Goal: Task Accomplishment & Management: Use online tool/utility

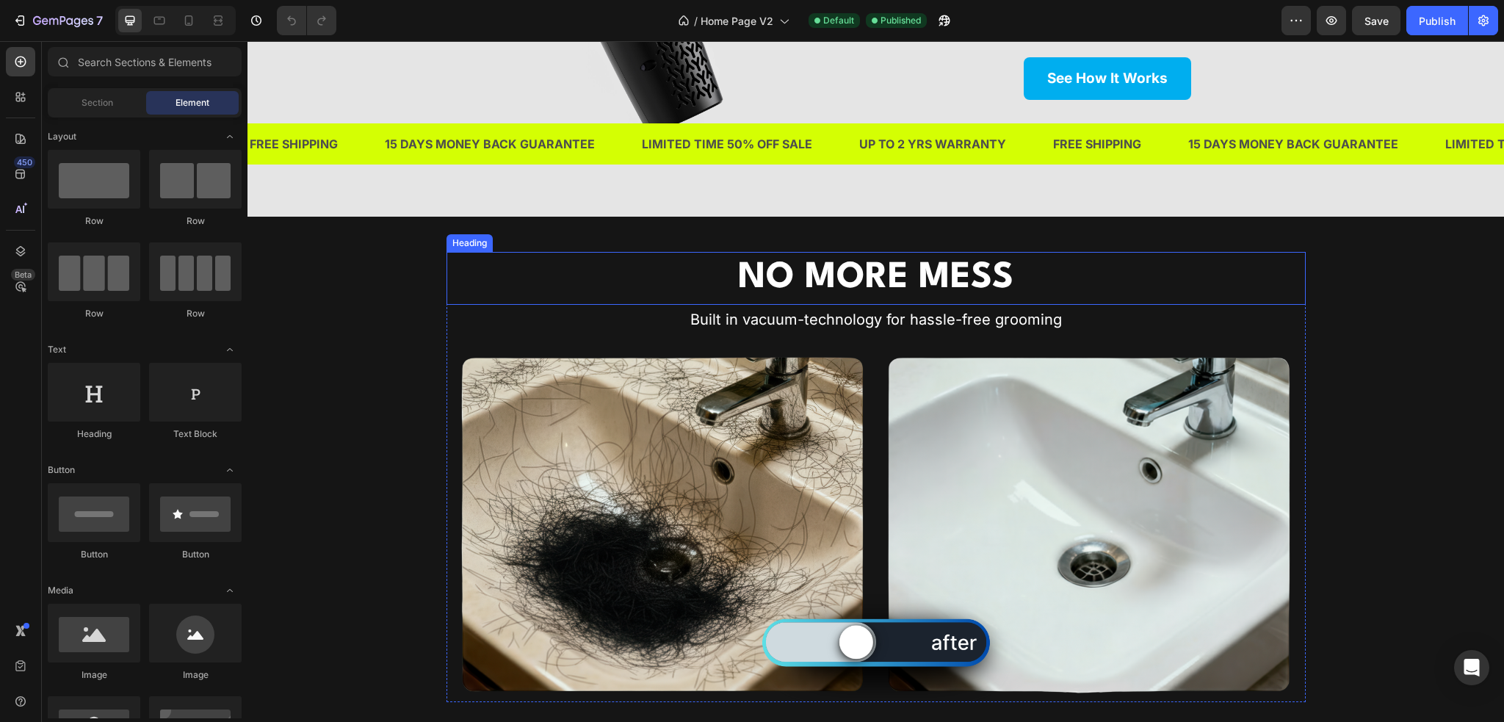
scroll to position [4112, 0]
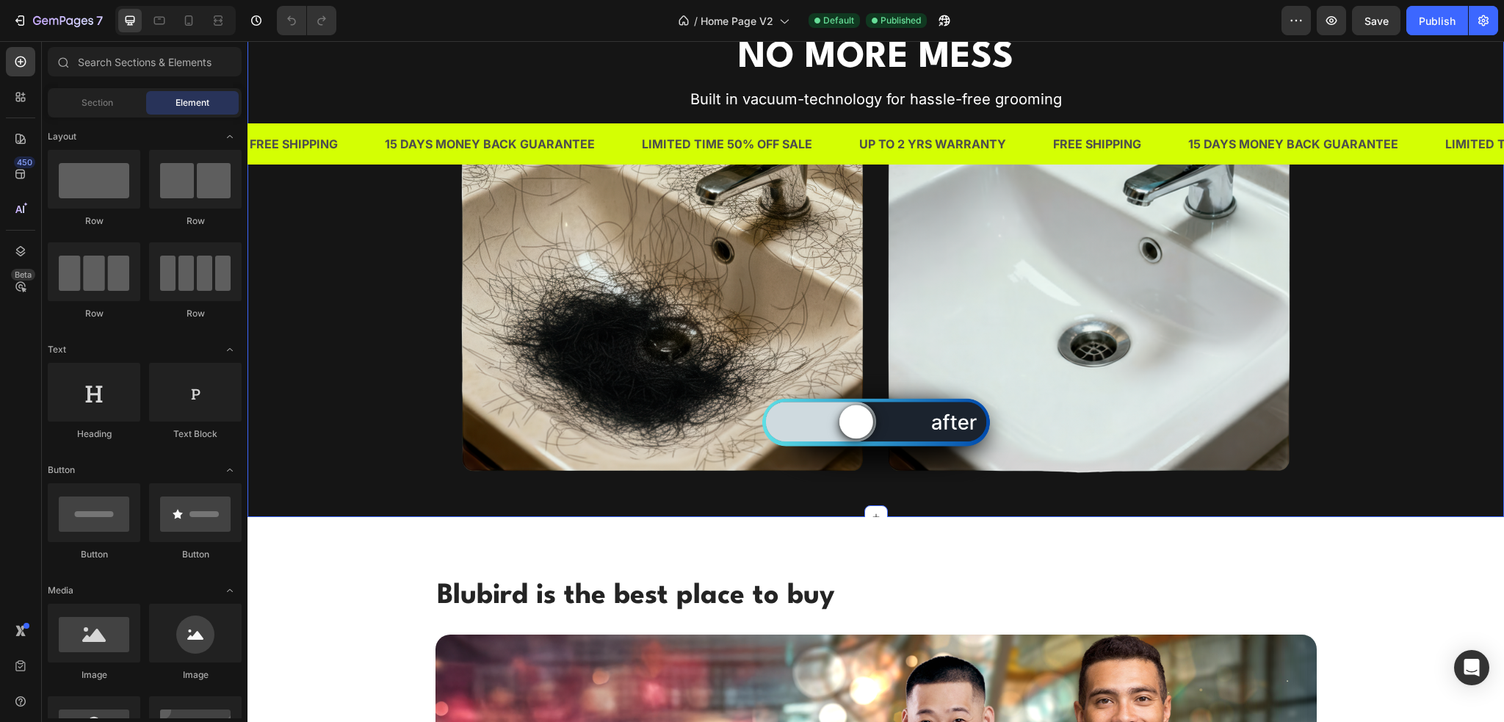
click at [371, 317] on div "NO MORE MESS Heading Built in vacuum-technology for hassle-free grooming Headin…" at bounding box center [875, 257] width 1256 height 450
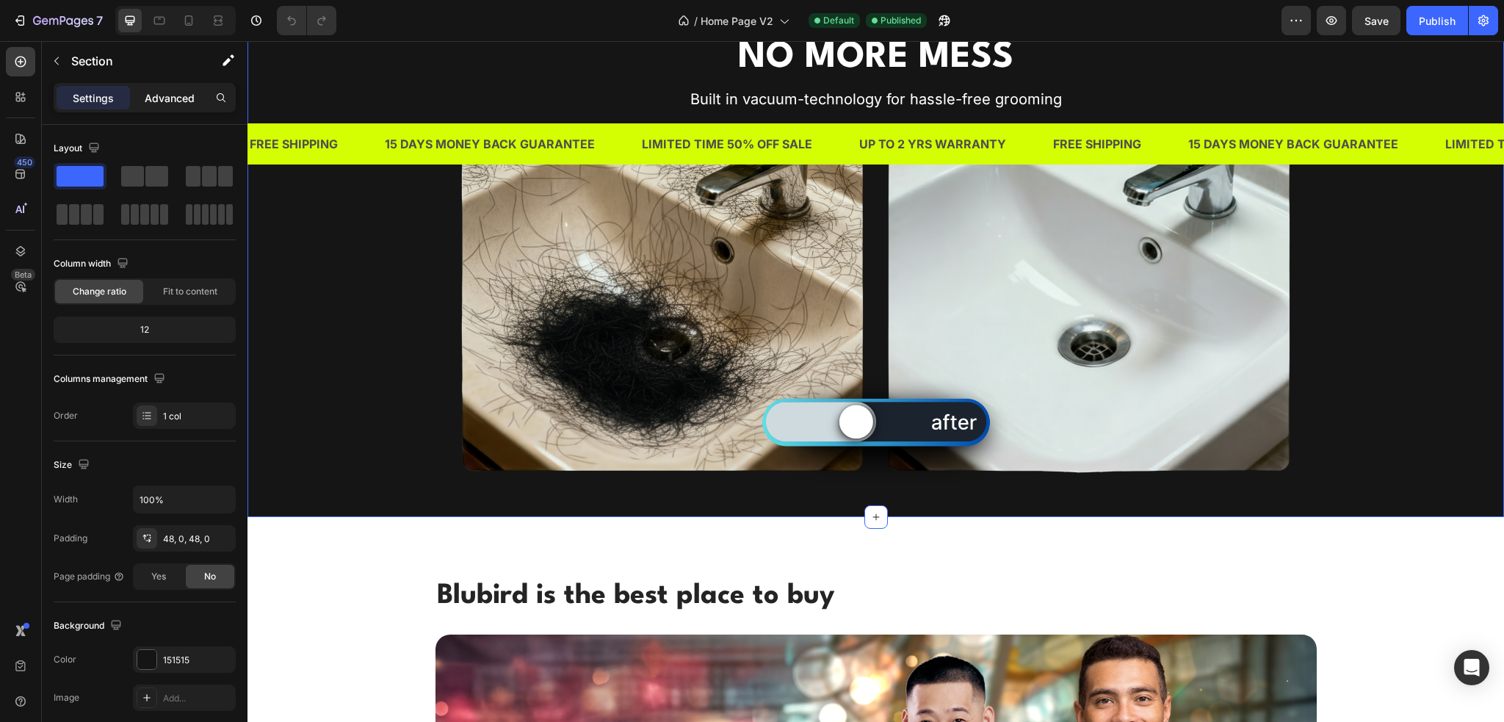
click at [169, 108] on div "Advanced" at bounding box center [169, 97] width 73 height 23
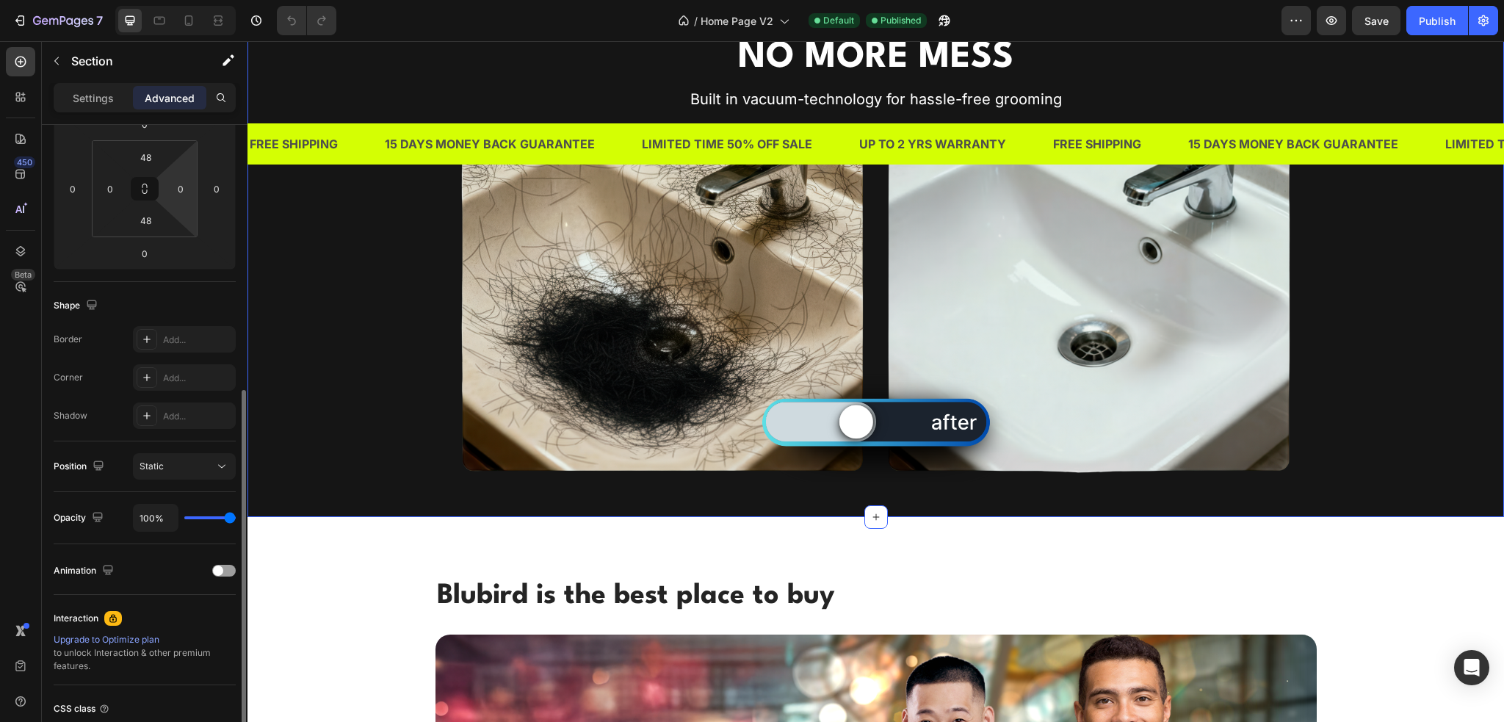
scroll to position [294, 0]
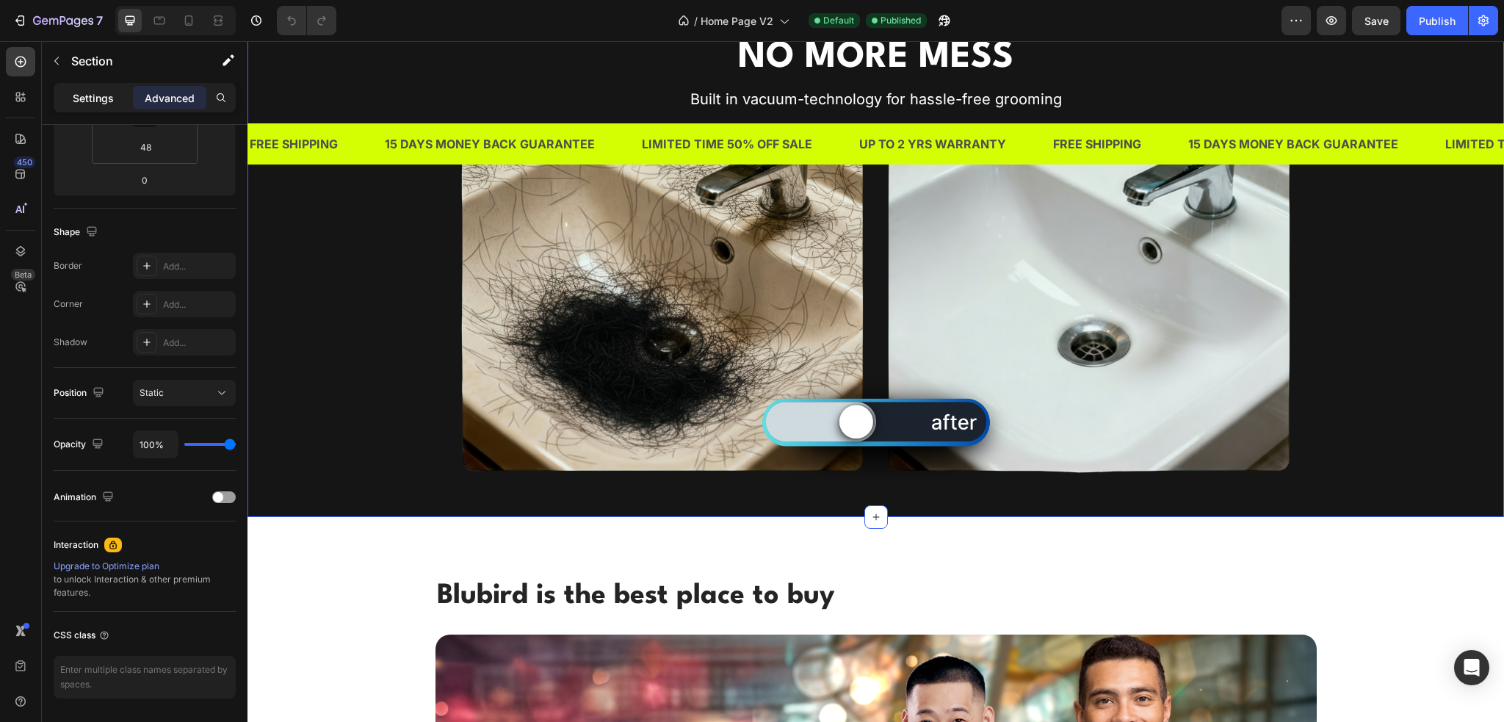
click at [106, 101] on p "Settings" at bounding box center [93, 97] width 41 height 15
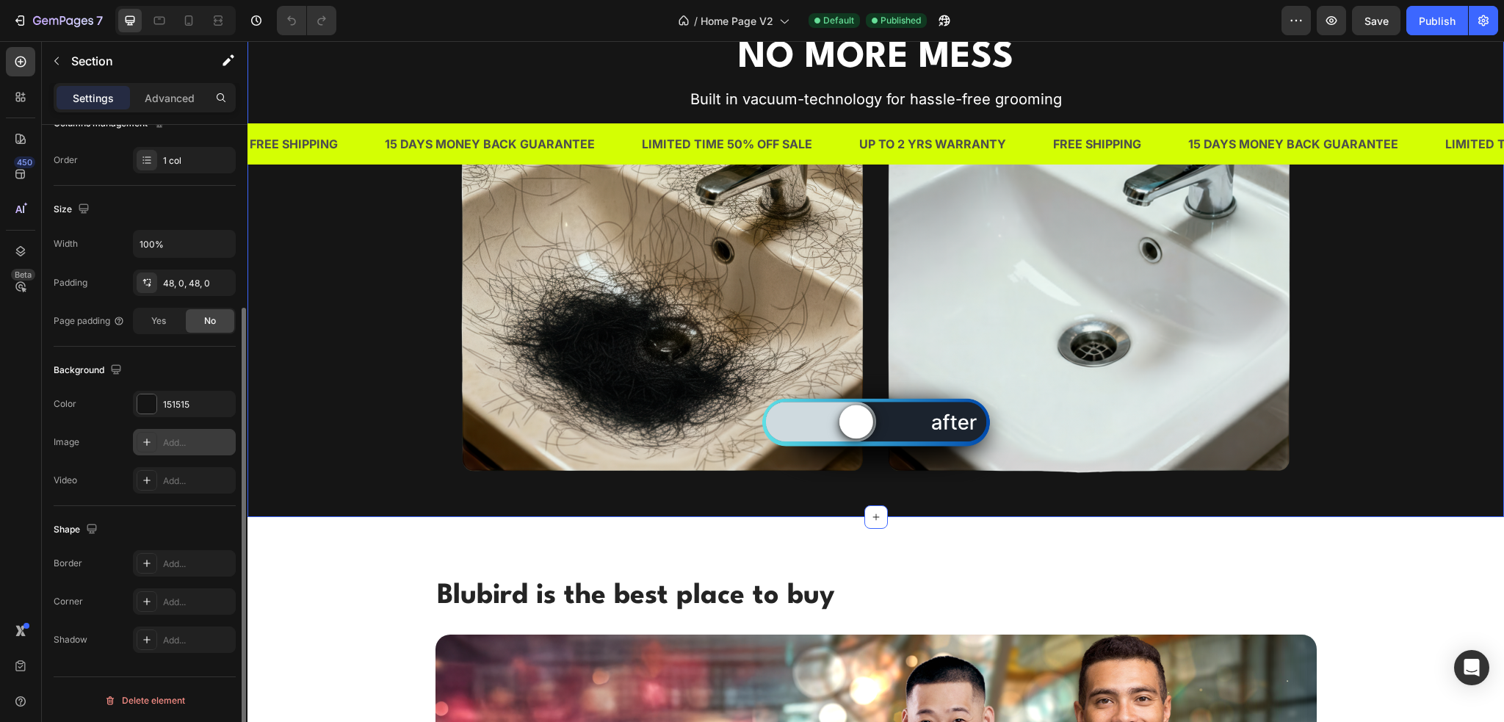
click at [179, 441] on div "Add..." at bounding box center [197, 442] width 69 height 13
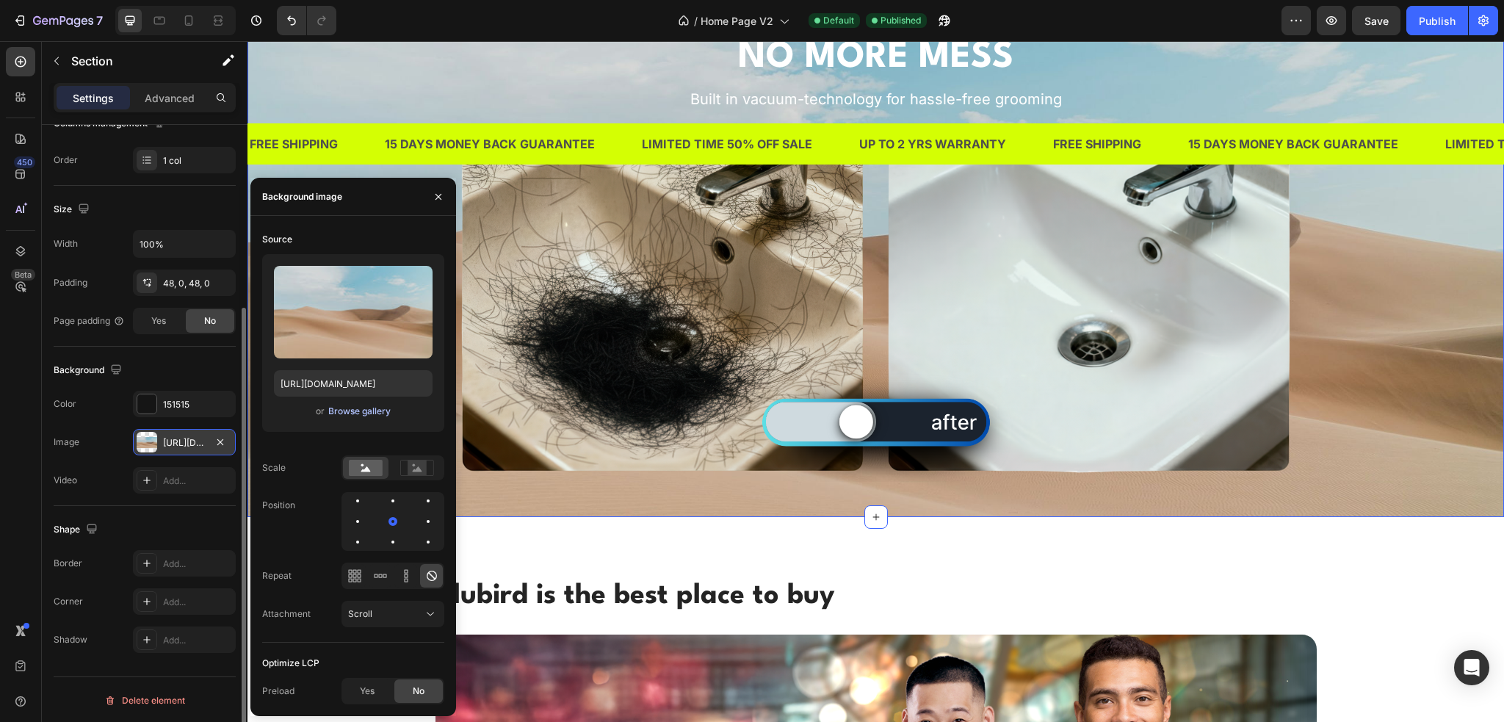
click at [370, 411] on div "Browse gallery" at bounding box center [359, 411] width 62 height 13
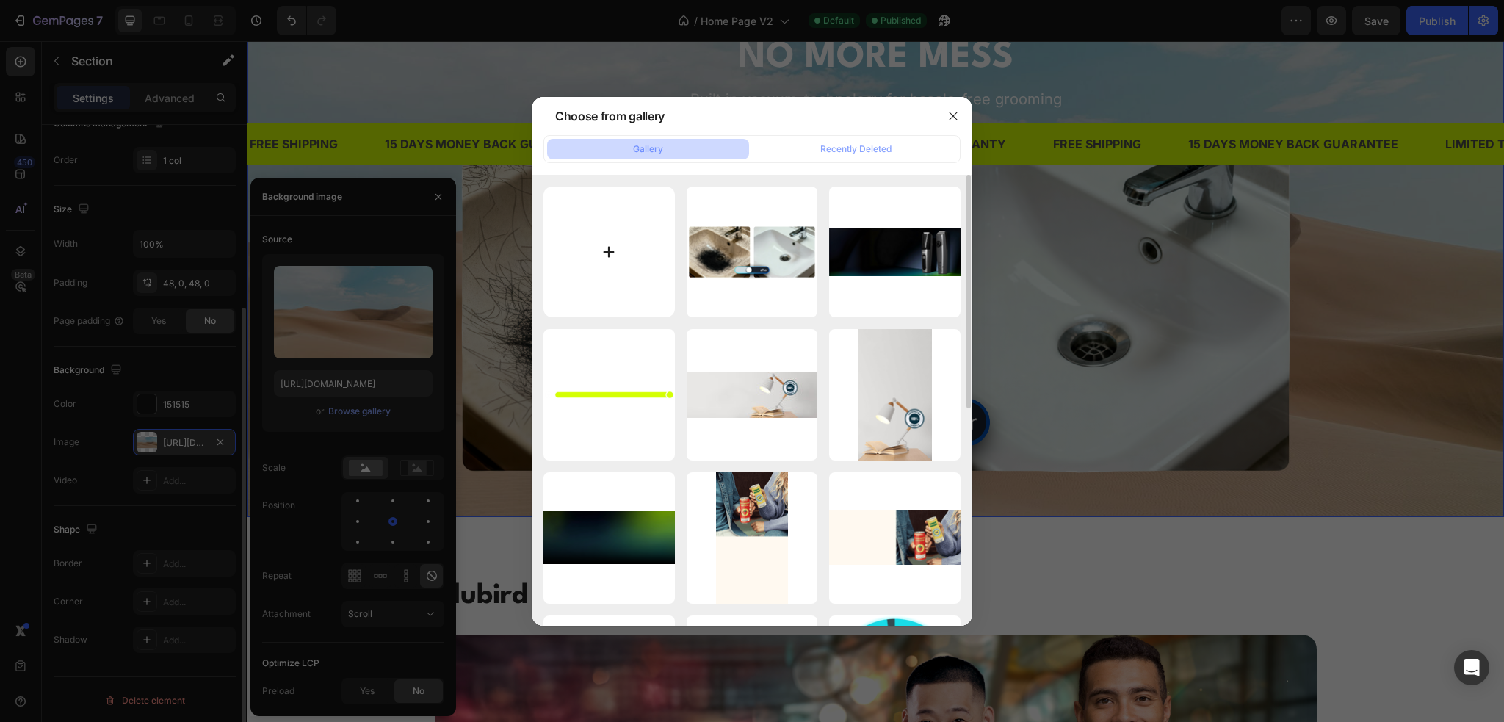
click at [615, 247] on input "file" at bounding box center [608, 252] width 131 height 131
type input "C:\fakepath\Website Section 6.png"
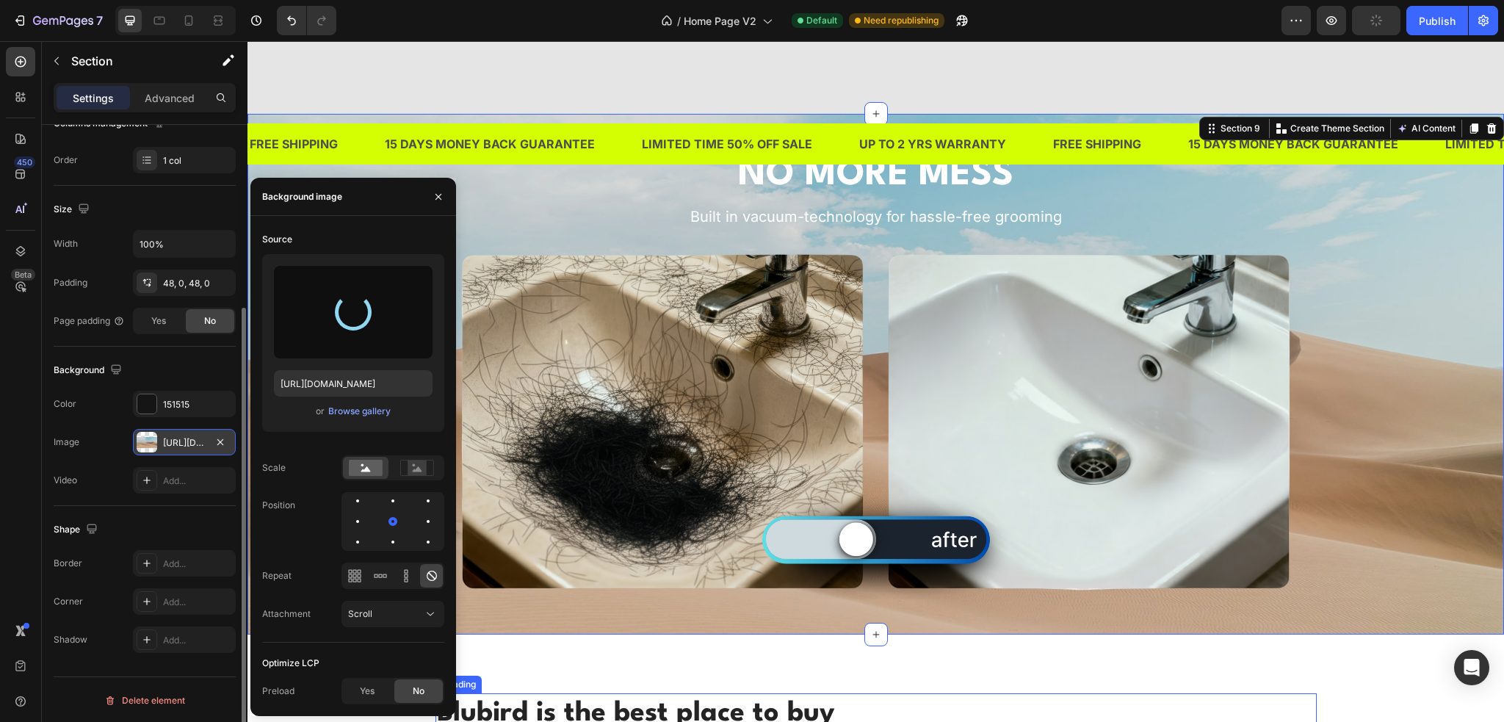
scroll to position [3965, 0]
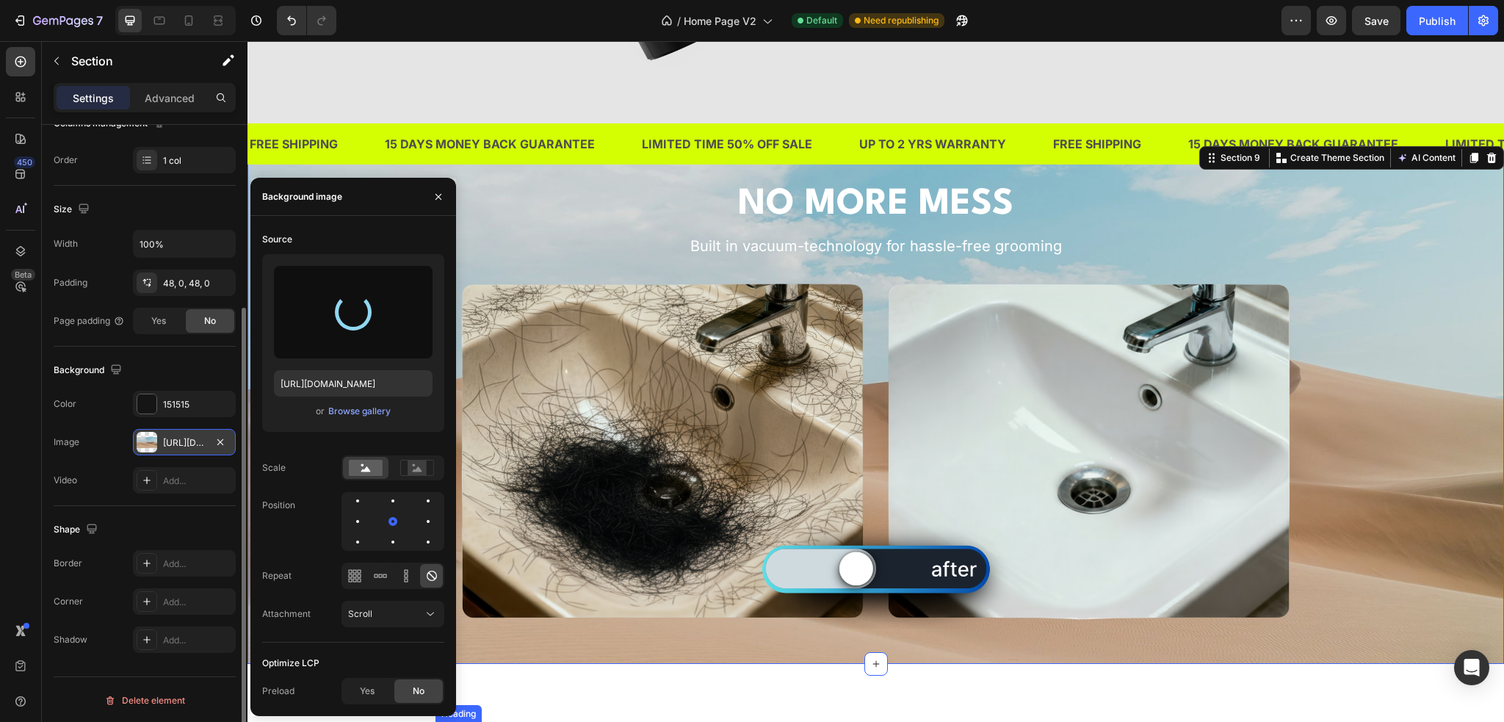
type input "[URL][DOMAIN_NAME]"
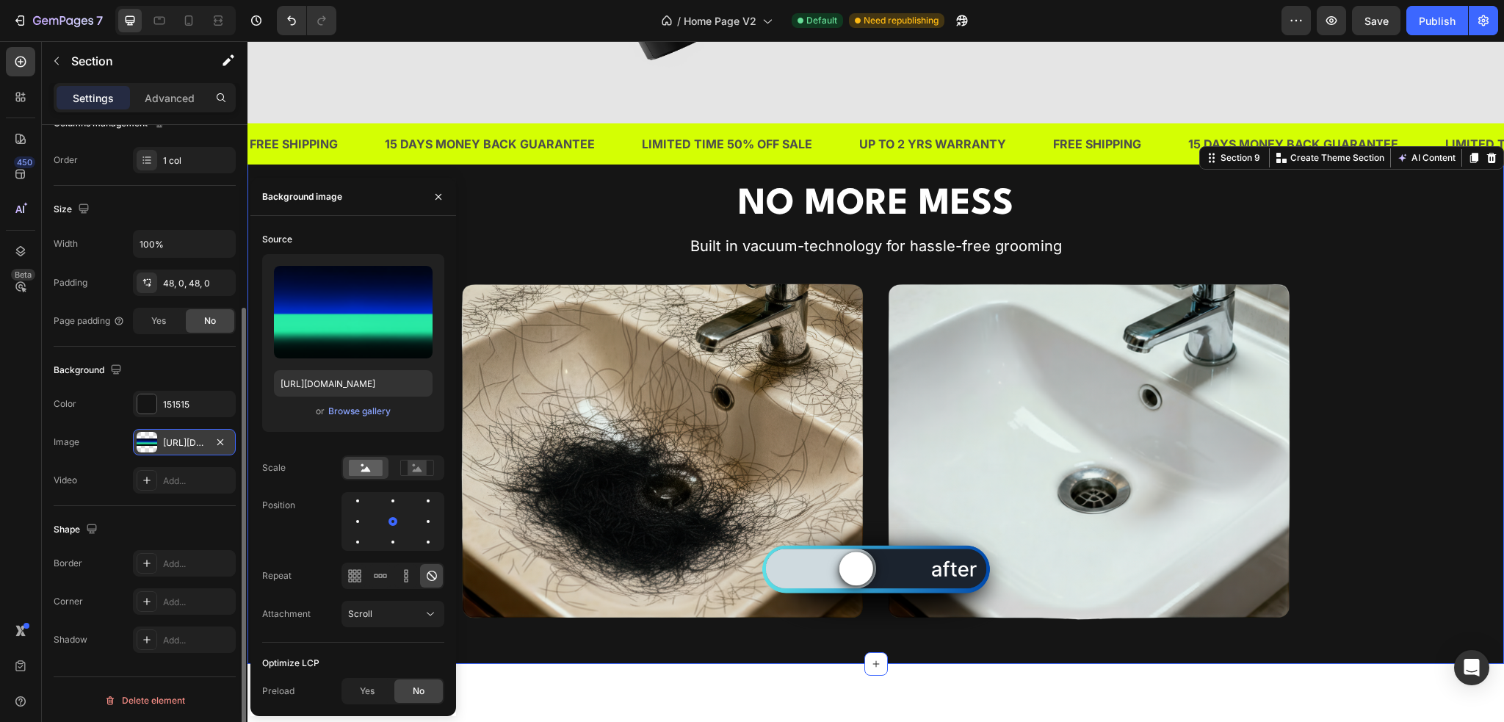
scroll to position [3892, 0]
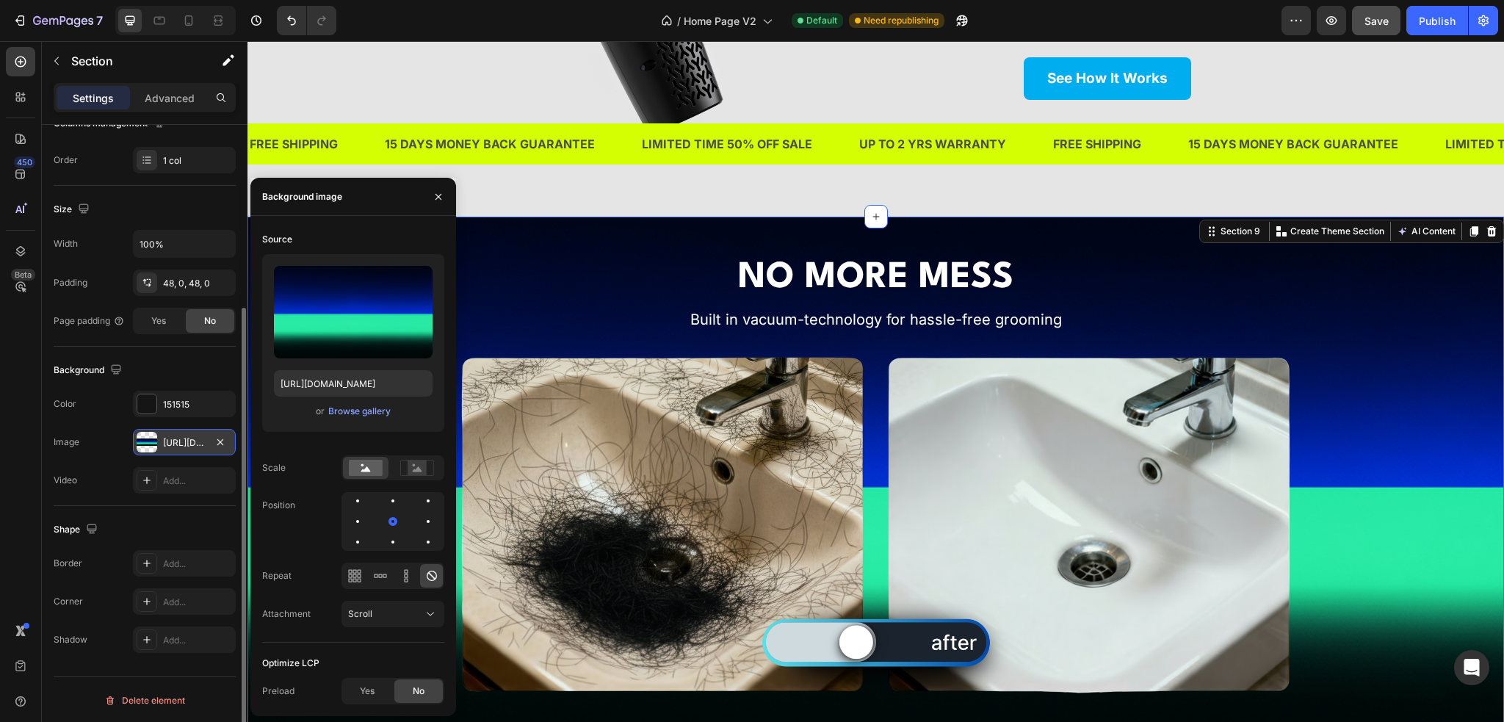
click at [1372, 18] on span "Save" at bounding box center [1376, 21] width 24 height 12
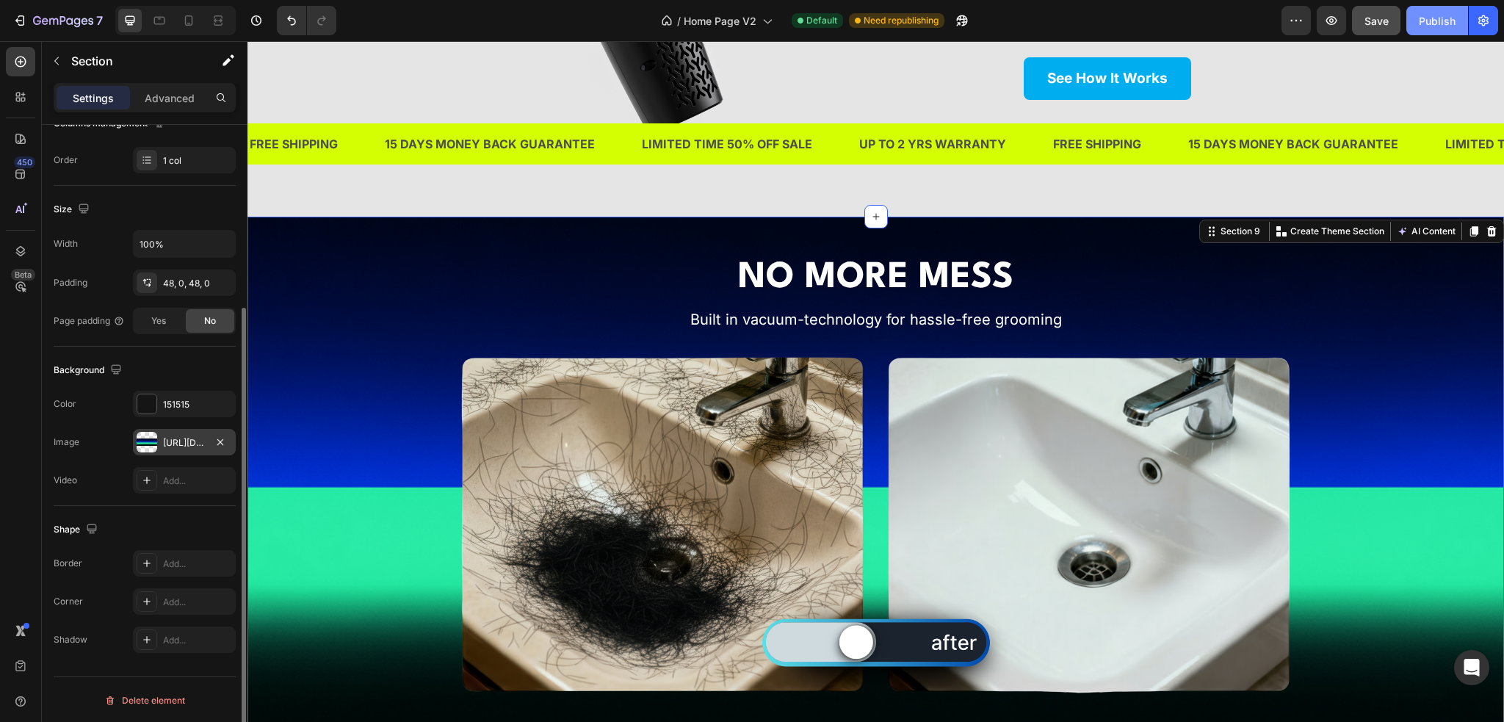
click at [1425, 18] on div "Publish" at bounding box center [1437, 20] width 37 height 15
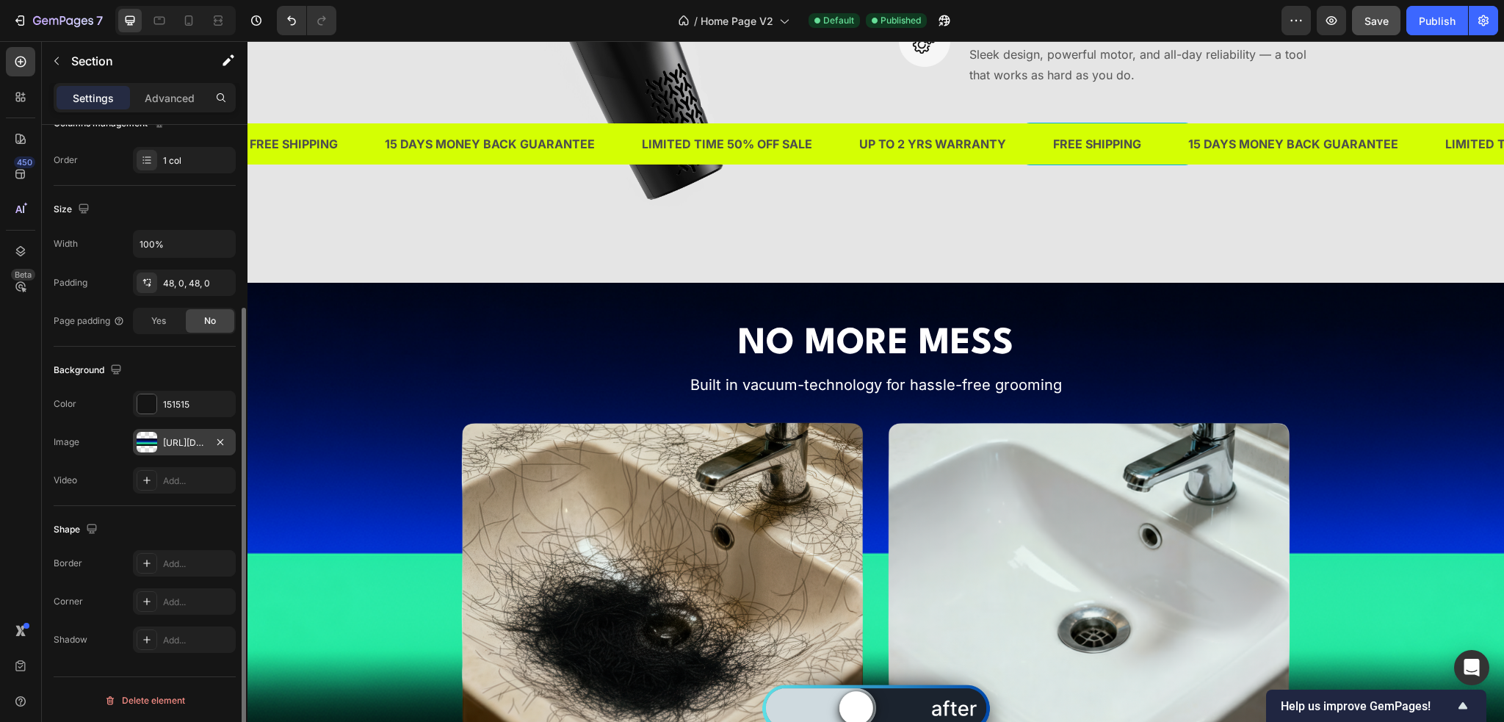
click at [397, 420] on div "NO MORE MESS Heading Built in vacuum-technology for hassle-free grooming Headin…" at bounding box center [875, 543] width 1256 height 450
click at [220, 442] on icon "button" at bounding box center [220, 442] width 12 height 12
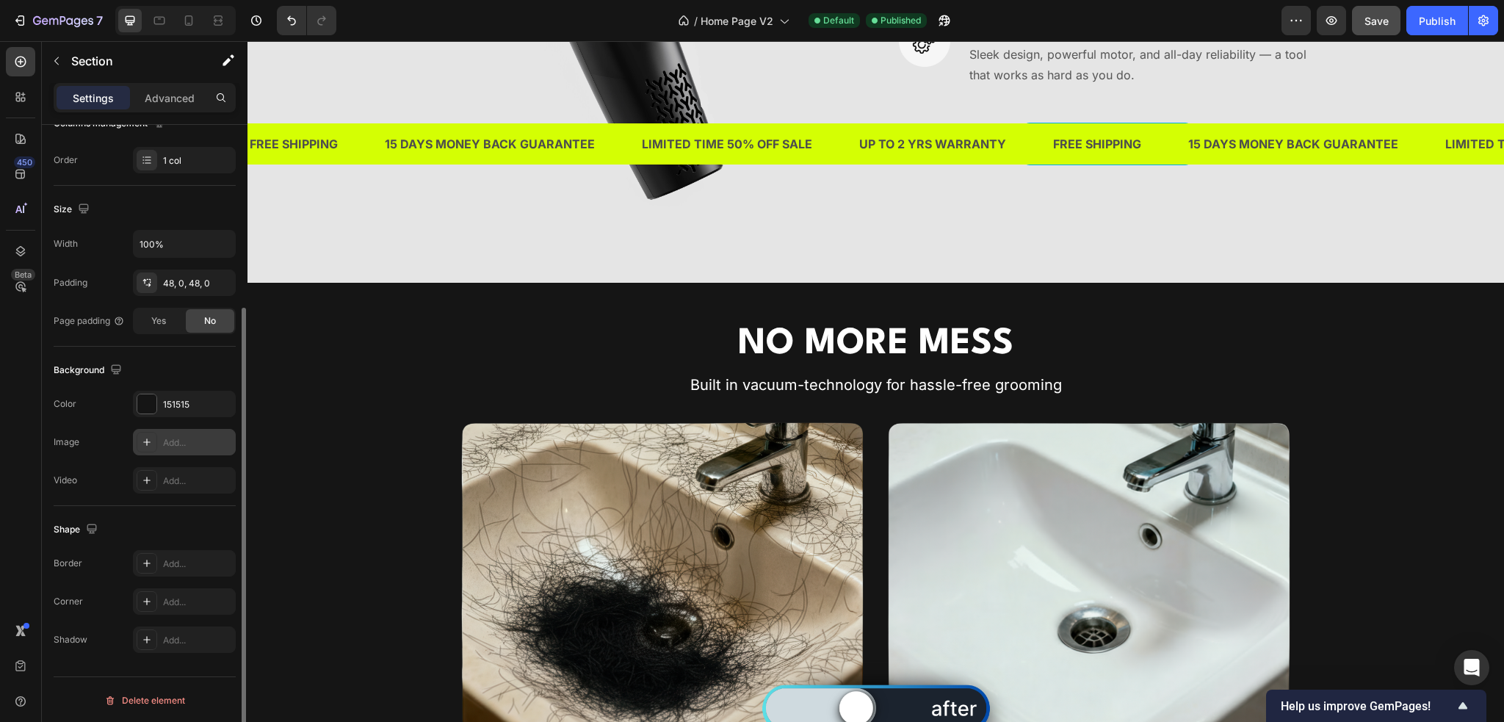
click at [186, 444] on div "Add..." at bounding box center [197, 442] width 69 height 13
type input "[URL][DOMAIN_NAME]"
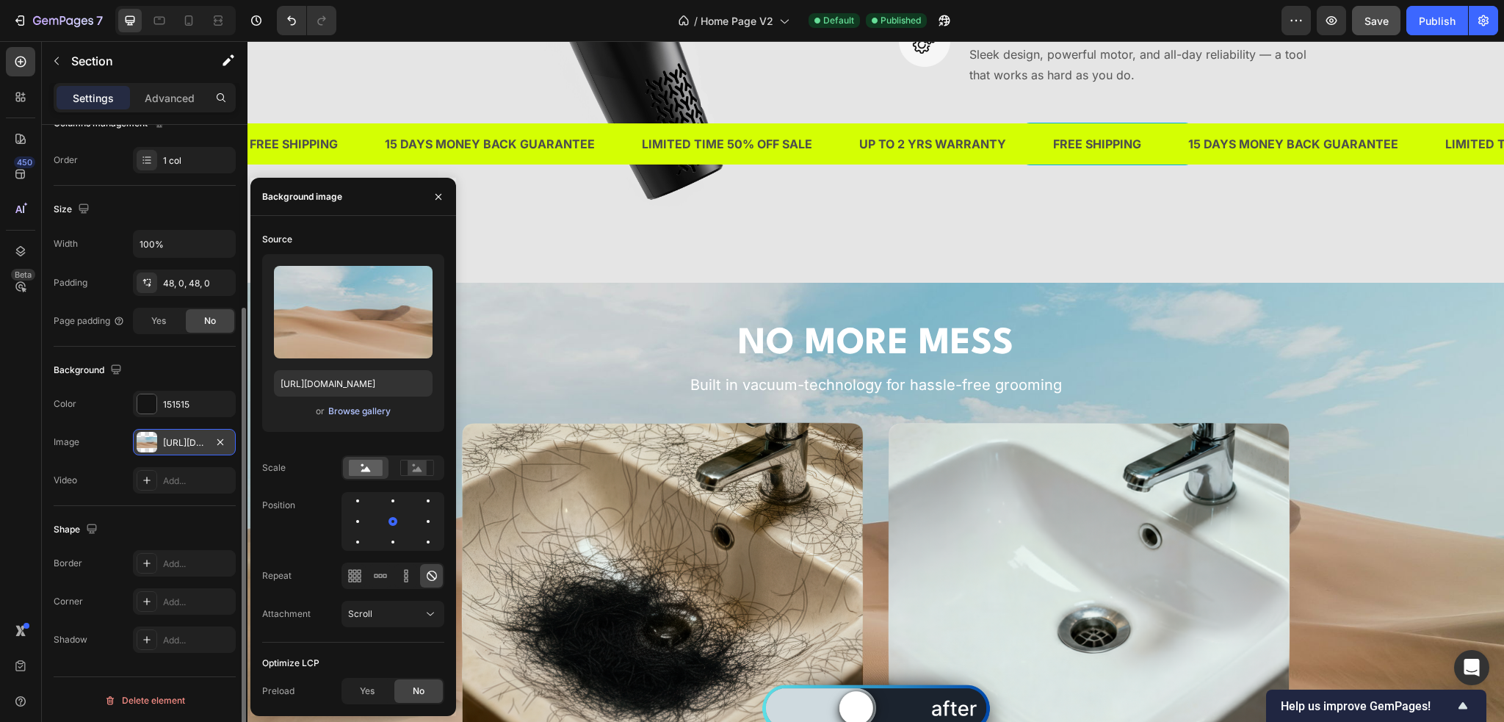
click at [333, 408] on div "Browse gallery" at bounding box center [359, 411] width 62 height 13
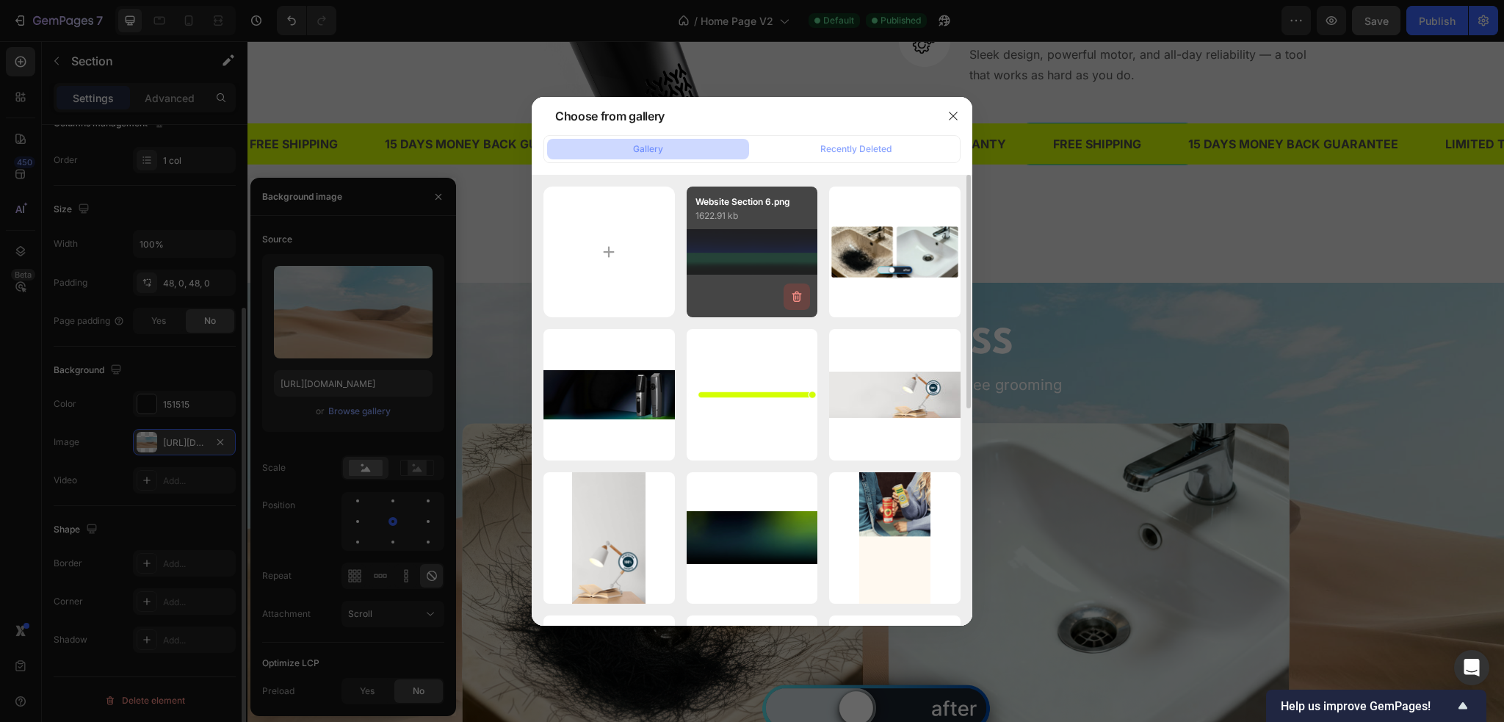
click at [798, 295] on icon "button" at bounding box center [796, 296] width 15 height 15
click at [798, 295] on div "Delete" at bounding box center [788, 299] width 27 height 13
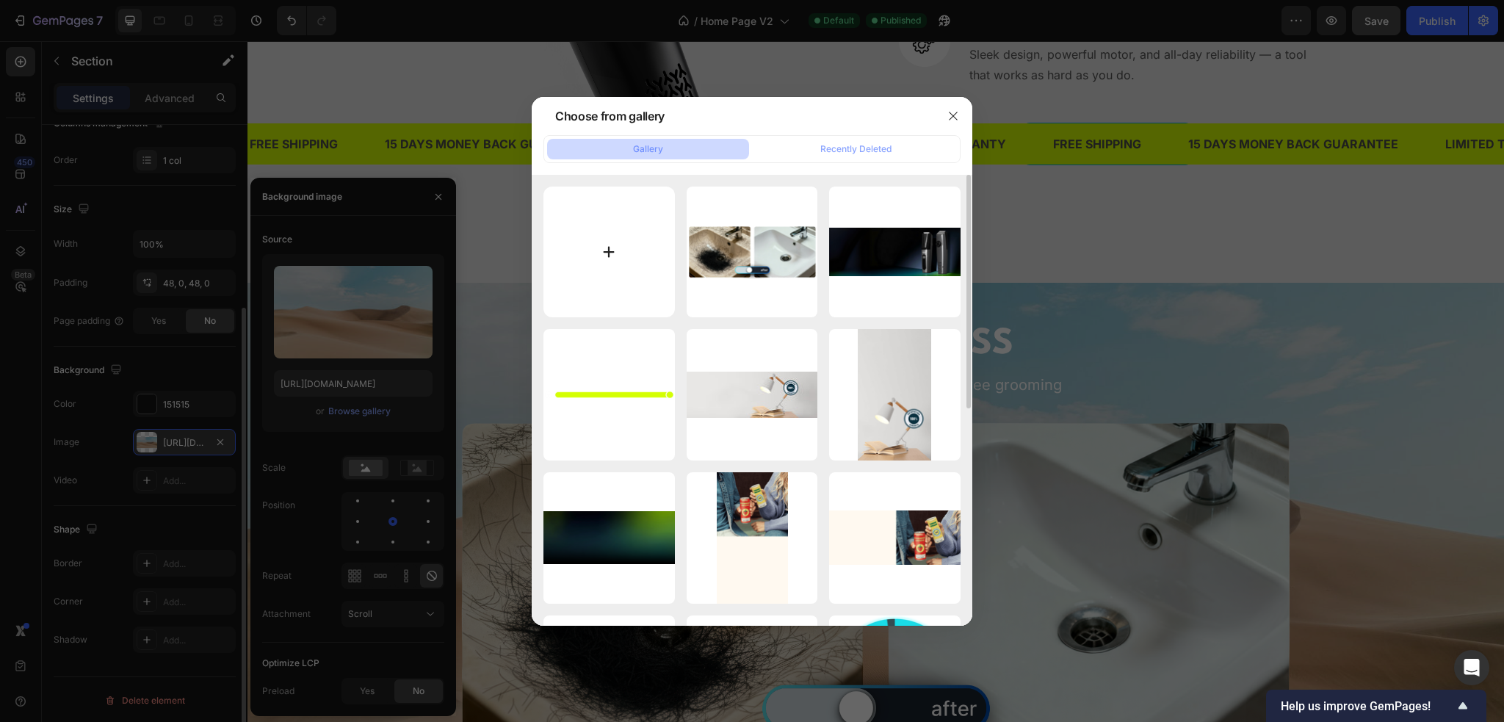
click at [614, 256] on input "file" at bounding box center [608, 252] width 131 height 131
type input "C:\fakepath\Website Section 6A.png"
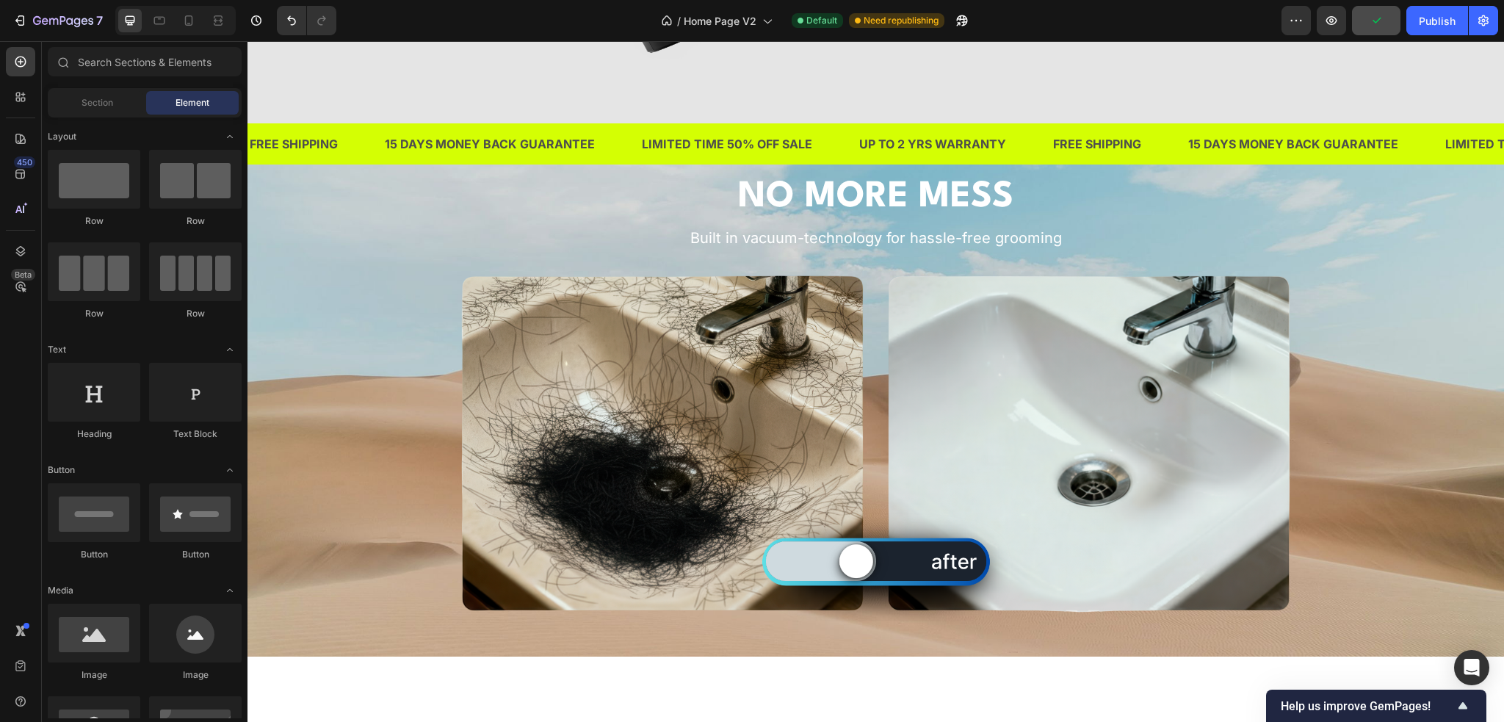
scroll to position [4010, 0]
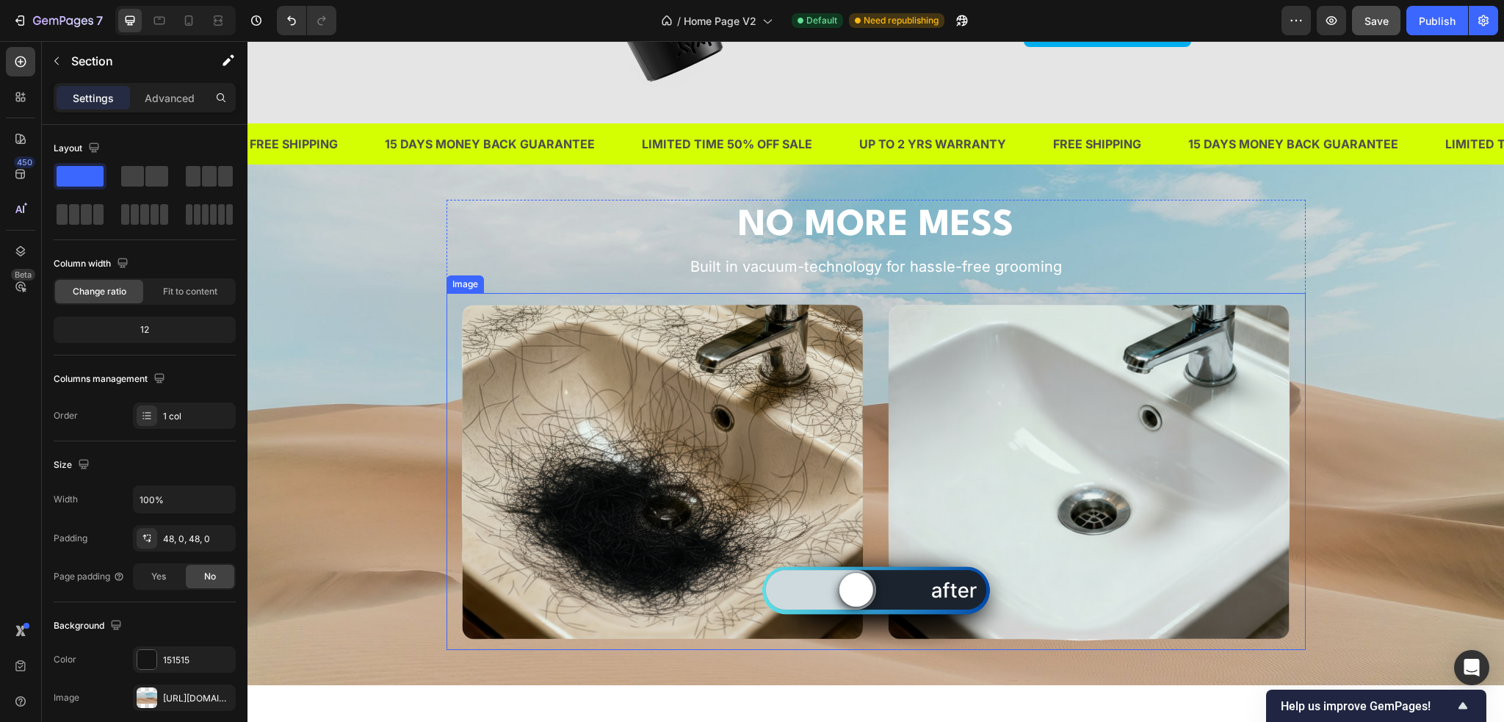
click at [359, 339] on div "NO MORE MESS Heading Built in vacuum-technology for hassle-free grooming Headin…" at bounding box center [875, 425] width 1256 height 450
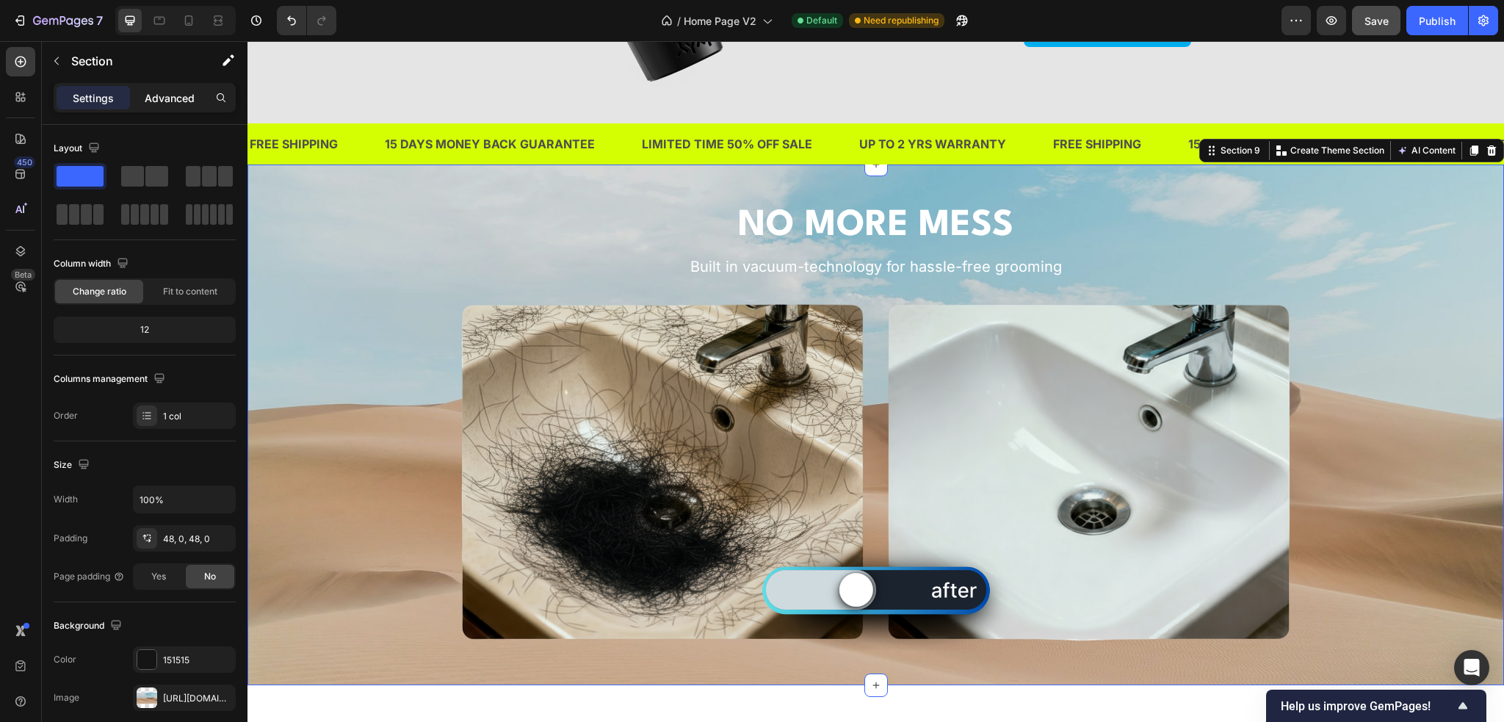
click at [163, 105] on p "Advanced" at bounding box center [170, 97] width 50 height 15
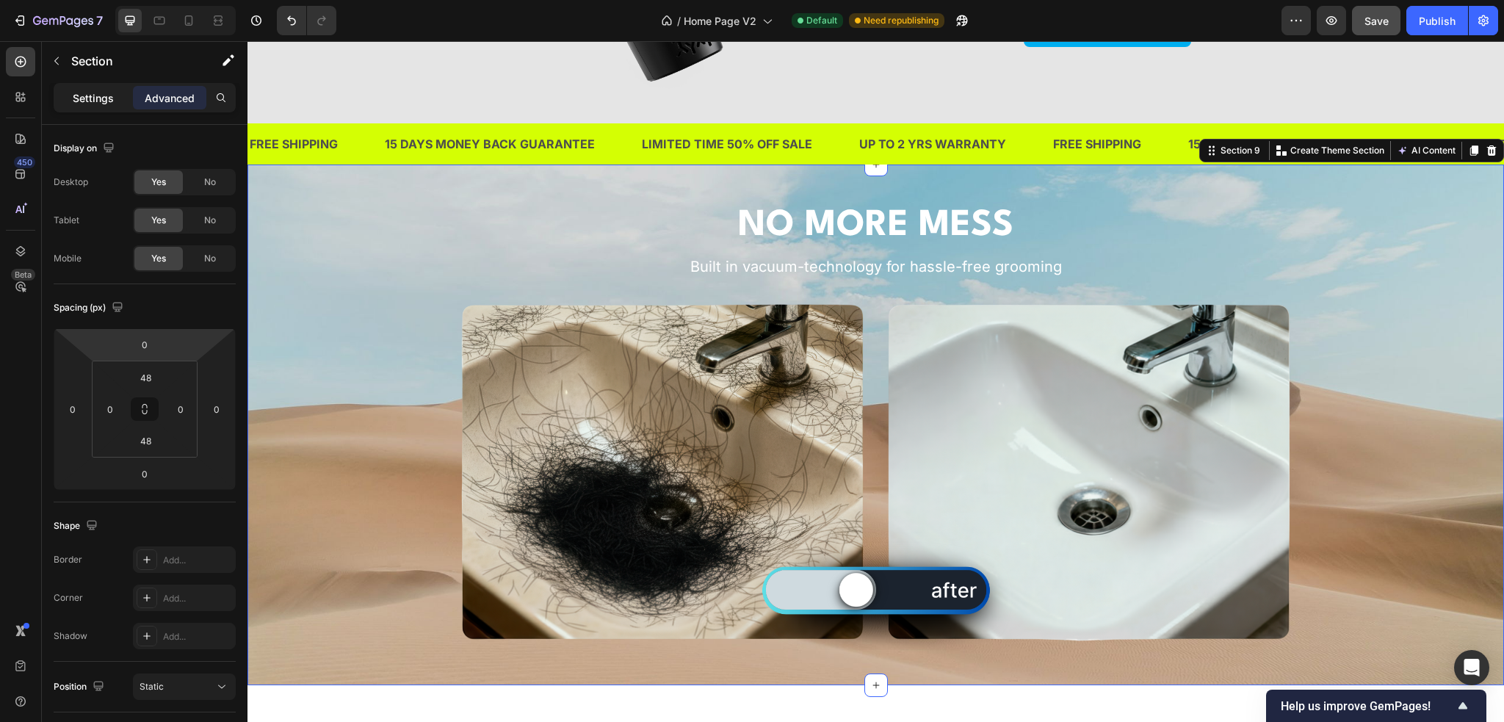
click at [100, 99] on p "Settings" at bounding box center [93, 97] width 41 height 15
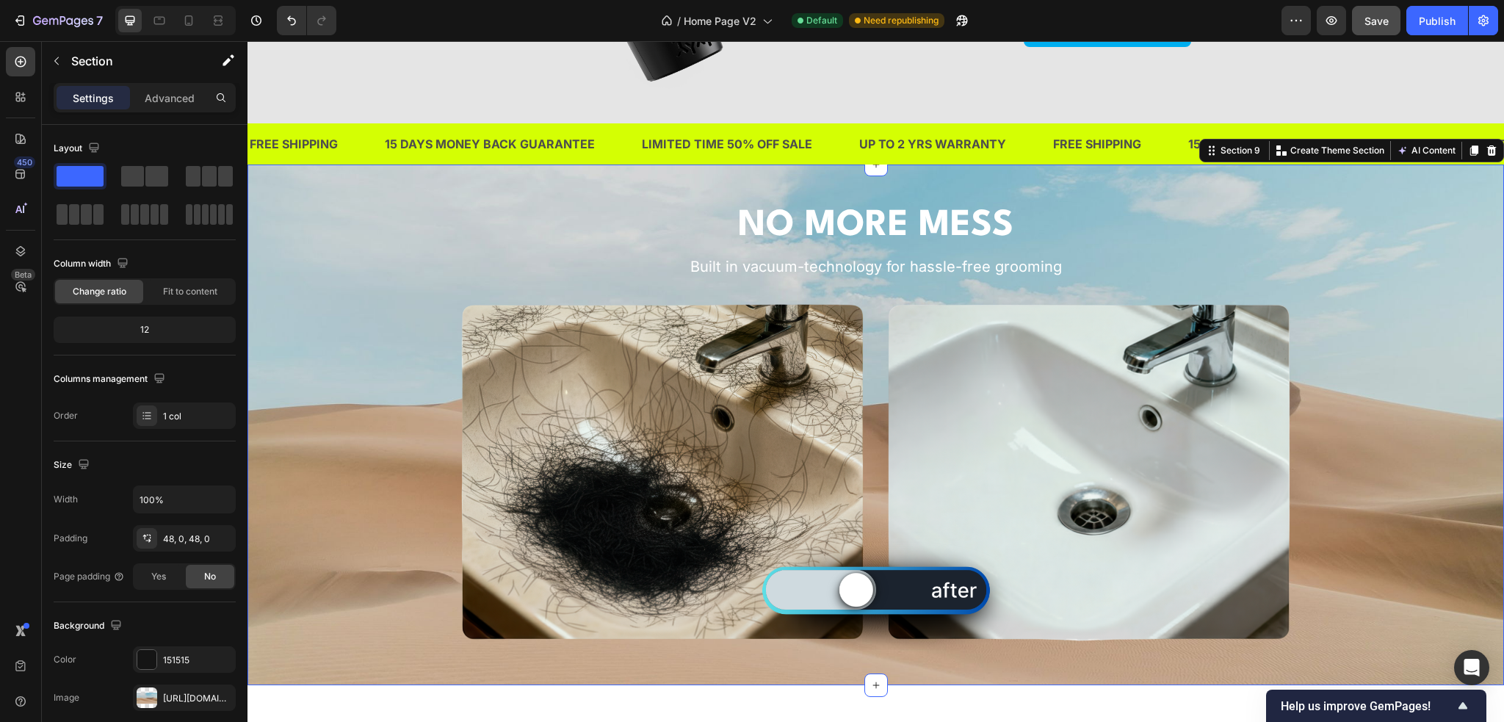
click at [129, 98] on div "Settings" at bounding box center [93, 97] width 73 height 23
click at [145, 98] on p "Advanced" at bounding box center [170, 97] width 50 height 15
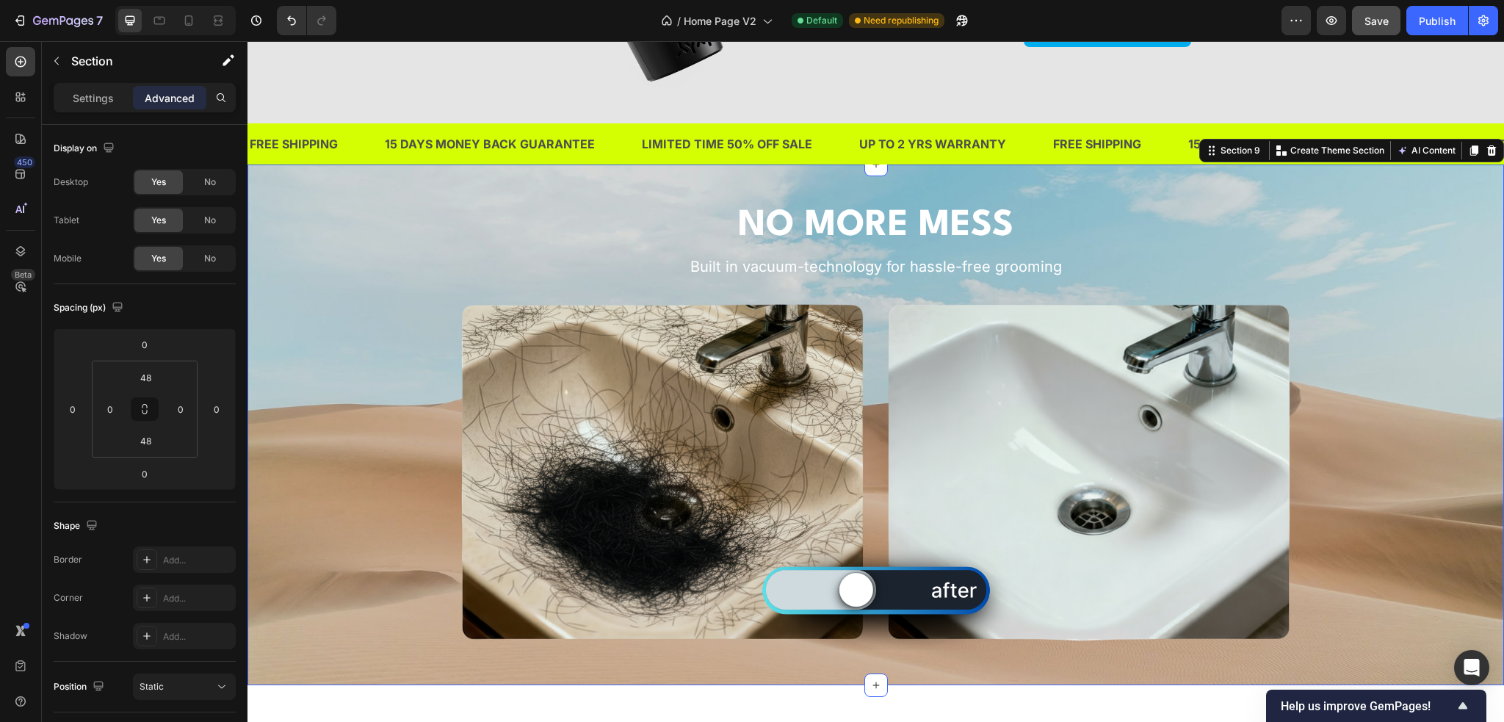
click at [89, 111] on div "Settings Advanced" at bounding box center [145, 97] width 182 height 29
click at [97, 98] on p "Settings" at bounding box center [93, 97] width 41 height 15
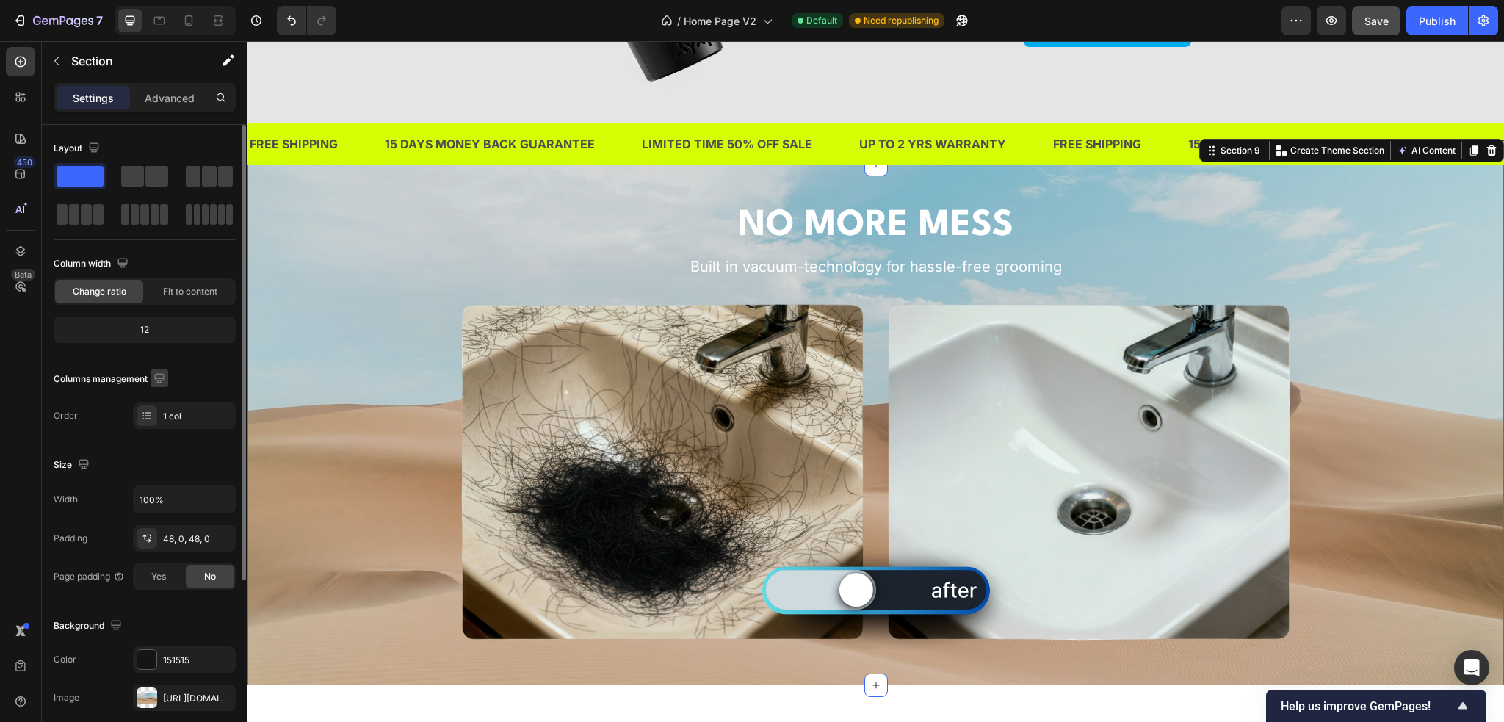
scroll to position [256, 0]
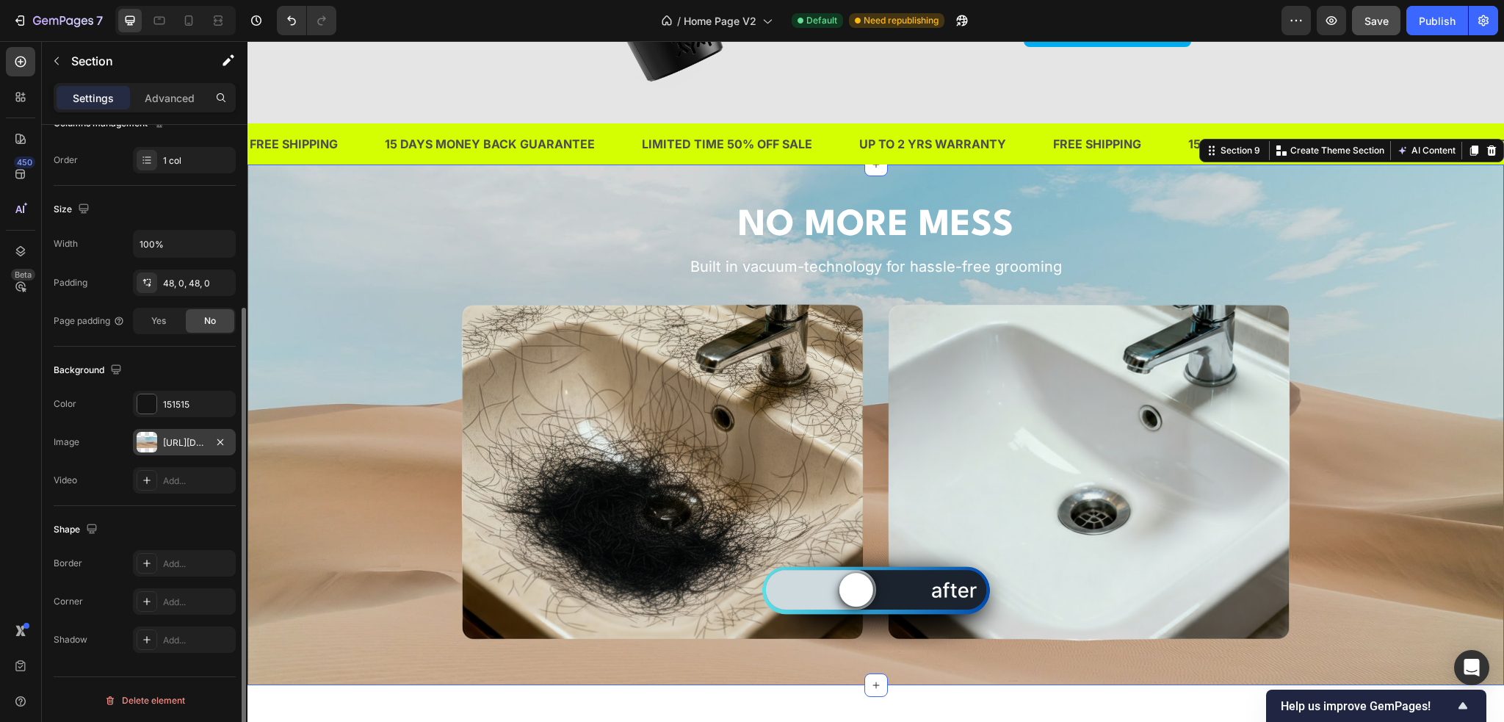
click at [190, 436] on div "[URL][DOMAIN_NAME]" at bounding box center [184, 442] width 43 height 13
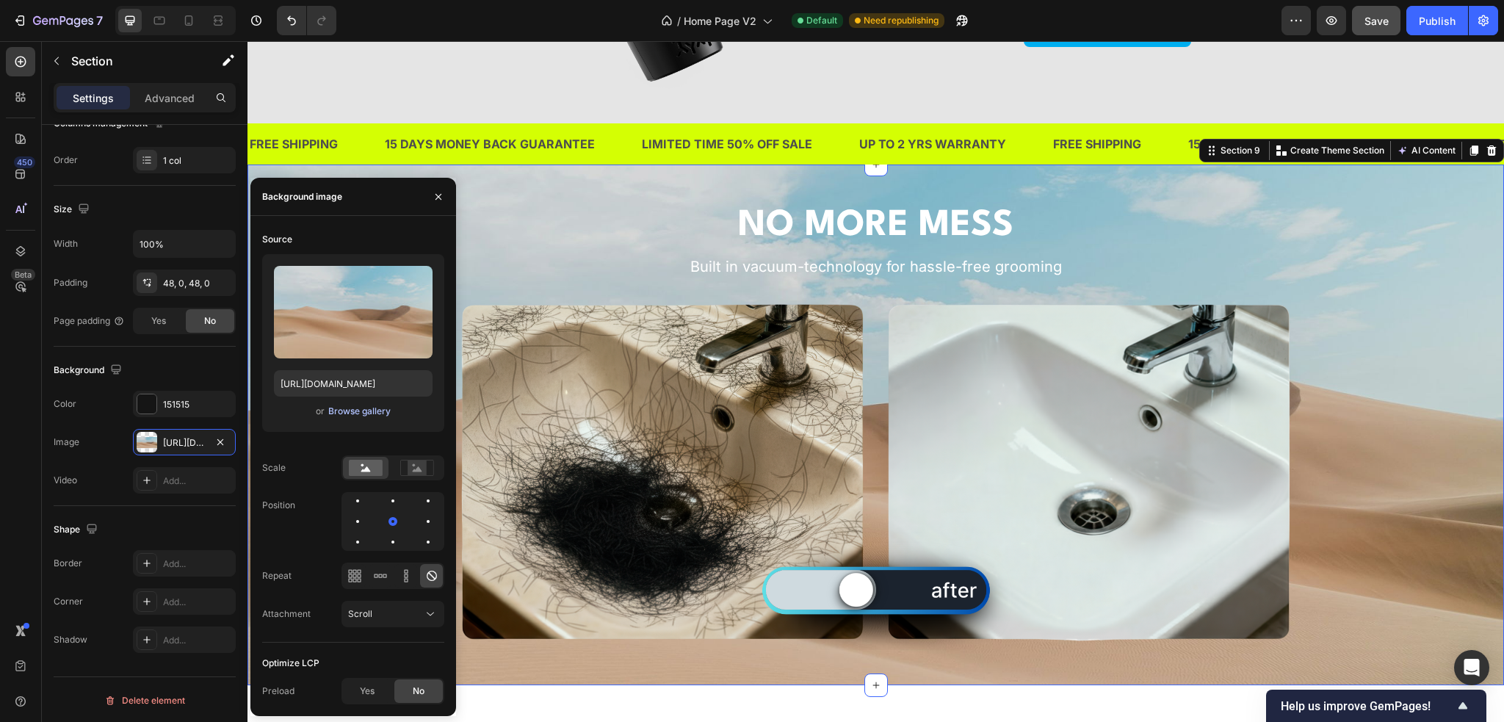
click at [365, 411] on div "Browse gallery" at bounding box center [359, 411] width 62 height 13
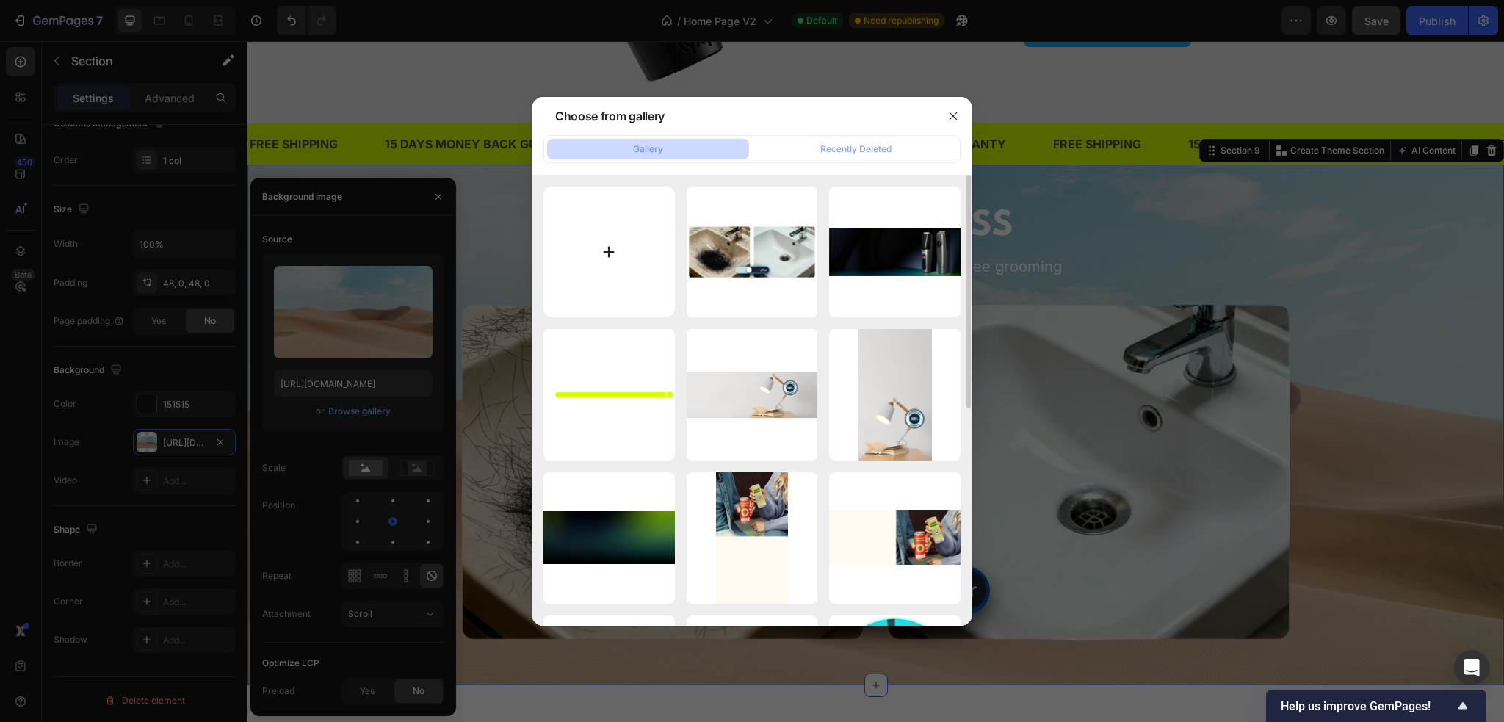
click at [601, 271] on input "file" at bounding box center [608, 252] width 131 height 131
type input "C:\fakepath\Website Section 6A.png"
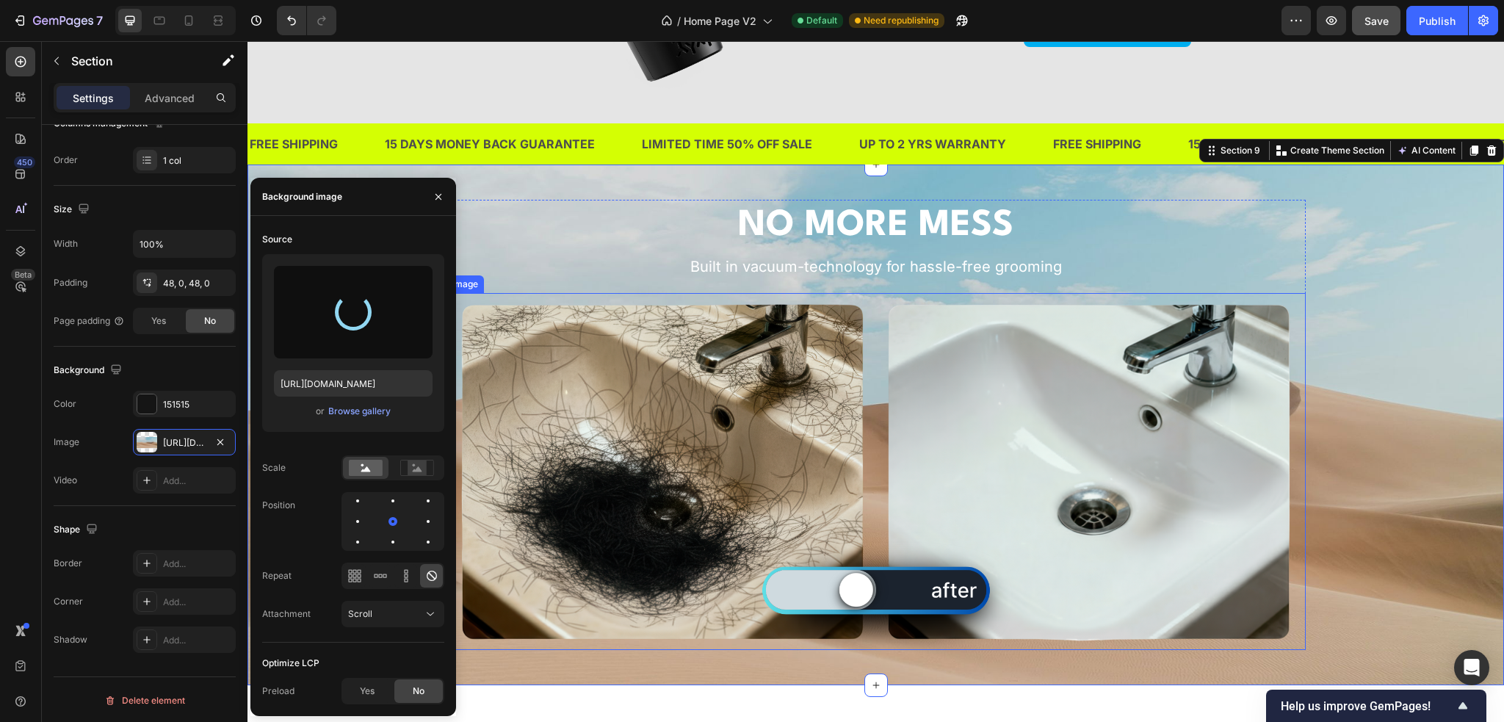
type input "[URL][DOMAIN_NAME]"
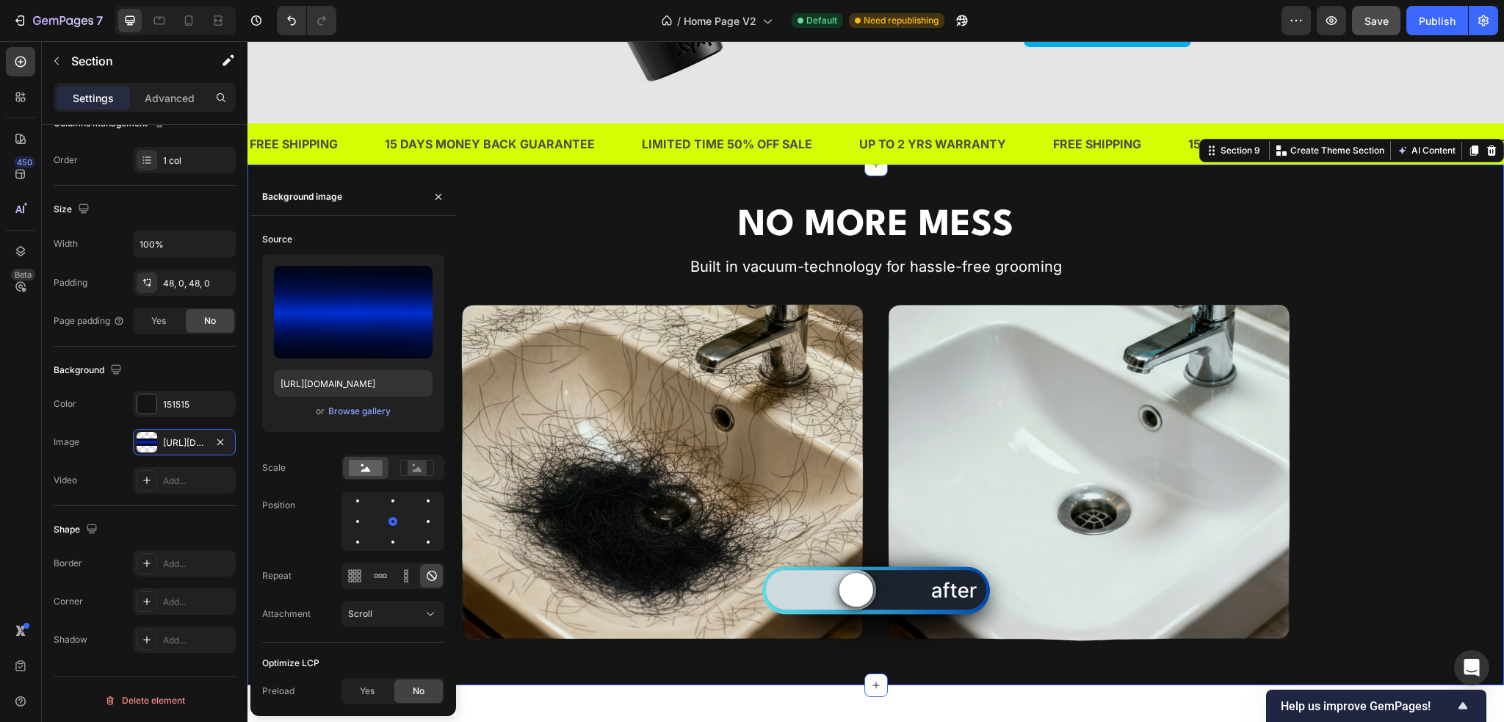
click at [1325, 265] on div "NO MORE MESS Heading Built in vacuum-technology for hassle-free grooming Headin…" at bounding box center [875, 425] width 1256 height 450
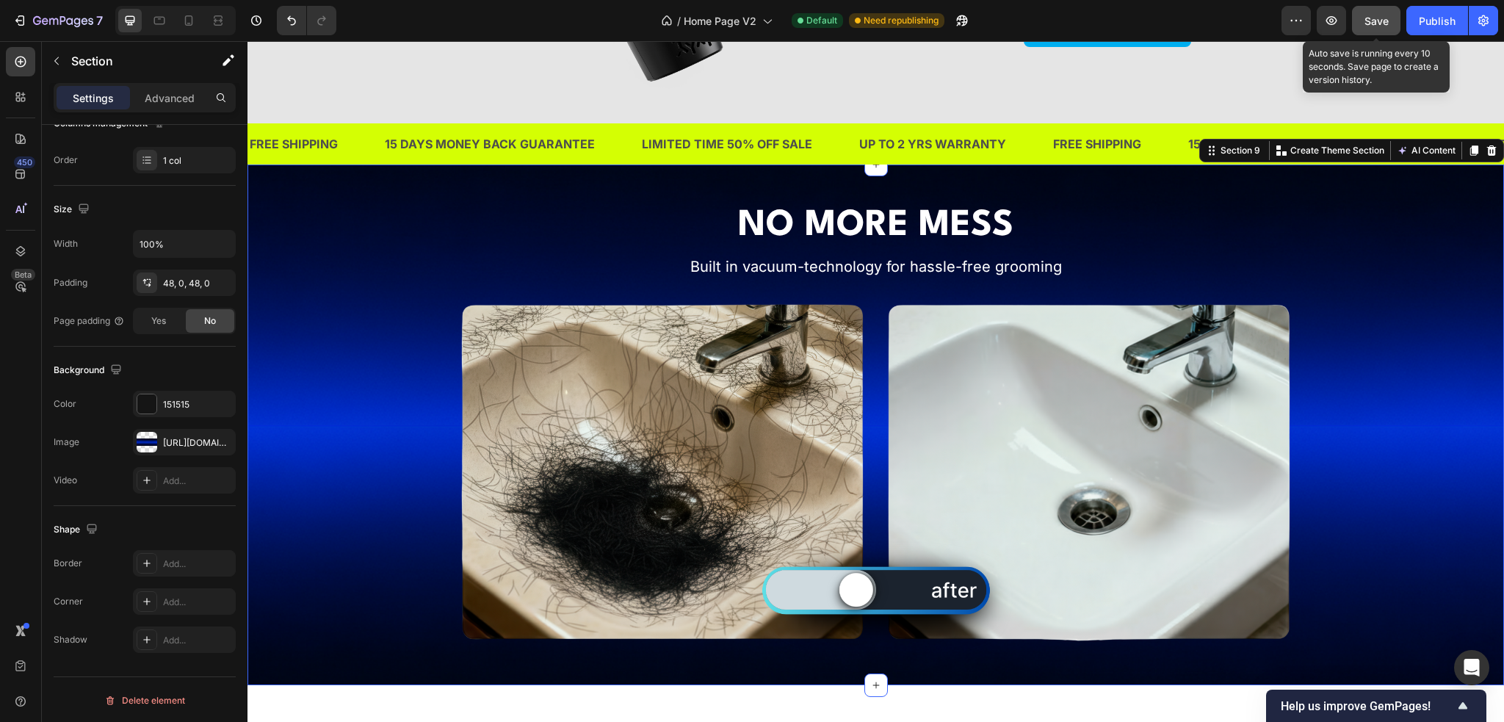
click at [1404, 20] on div "Preview Save Auto save is running every 10 seconds. Save page to create a versi…" at bounding box center [1389, 20] width 217 height 29
click at [1422, 20] on div "Publish" at bounding box center [1437, 20] width 37 height 15
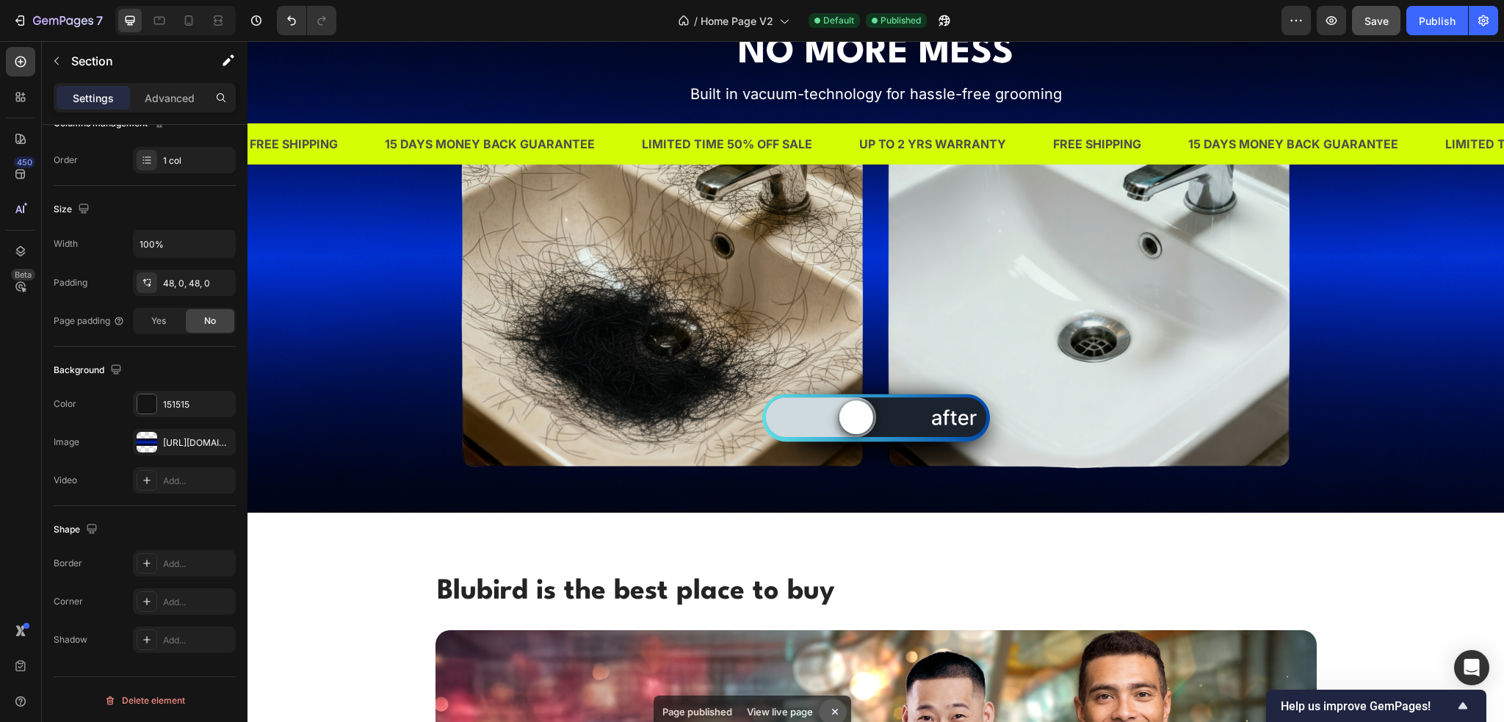
scroll to position [4084, 0]
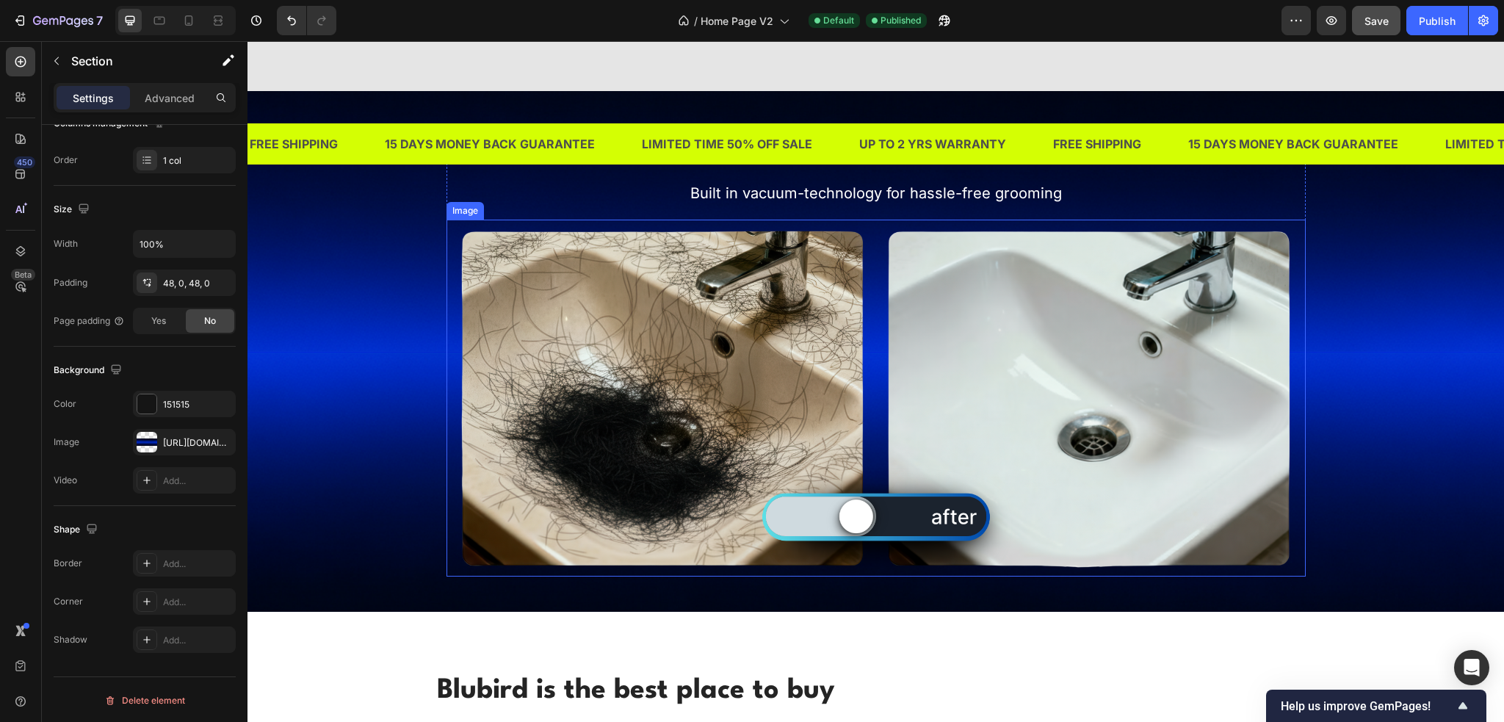
click at [629, 259] on img at bounding box center [875, 398] width 859 height 357
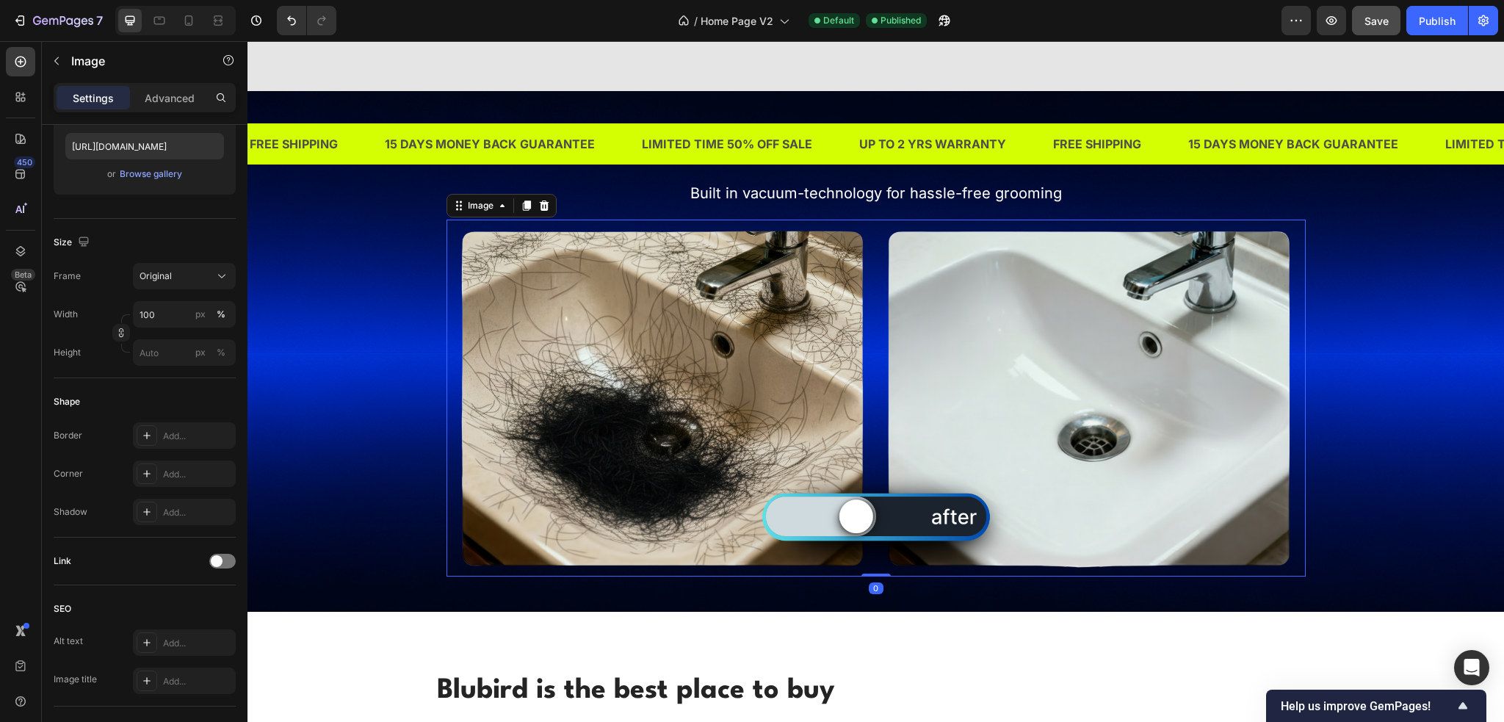
scroll to position [0, 0]
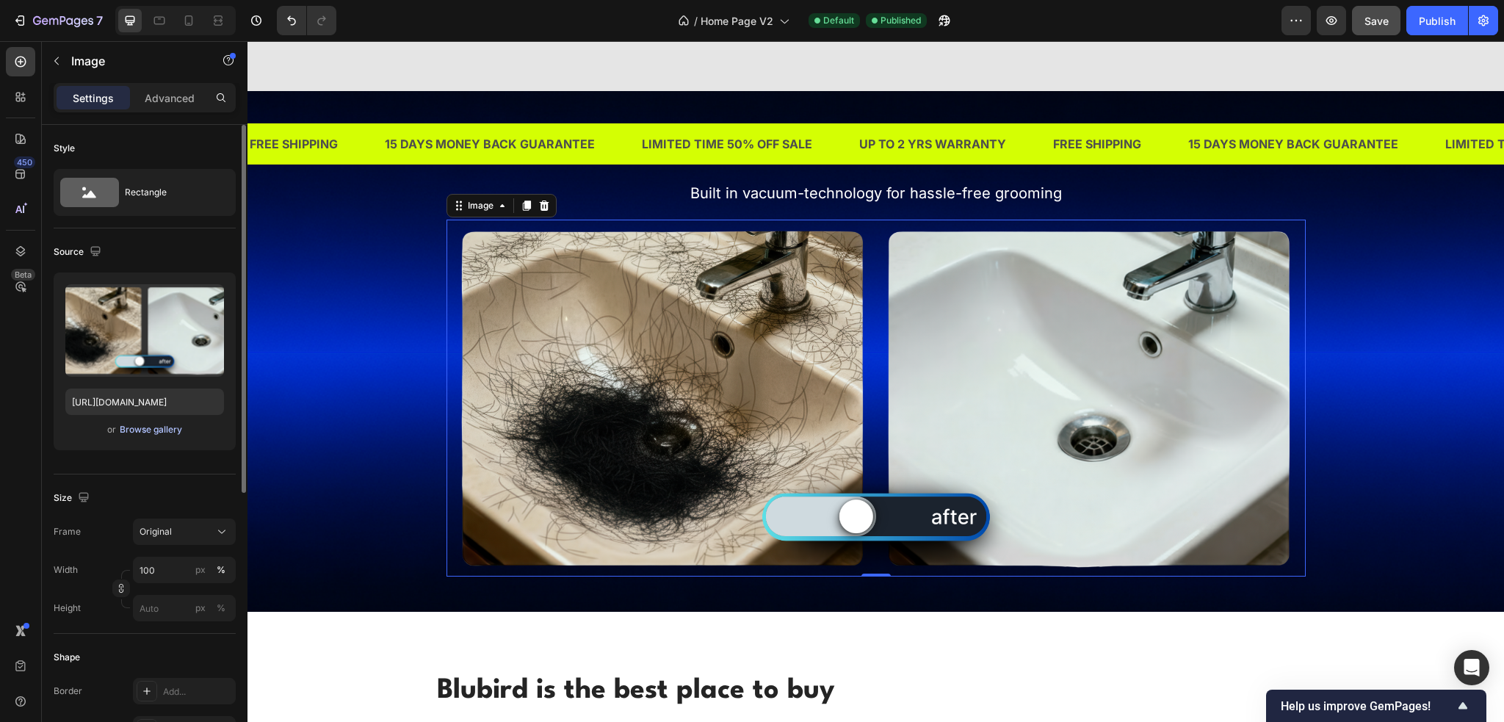
click at [164, 430] on div "Browse gallery" at bounding box center [151, 429] width 62 height 13
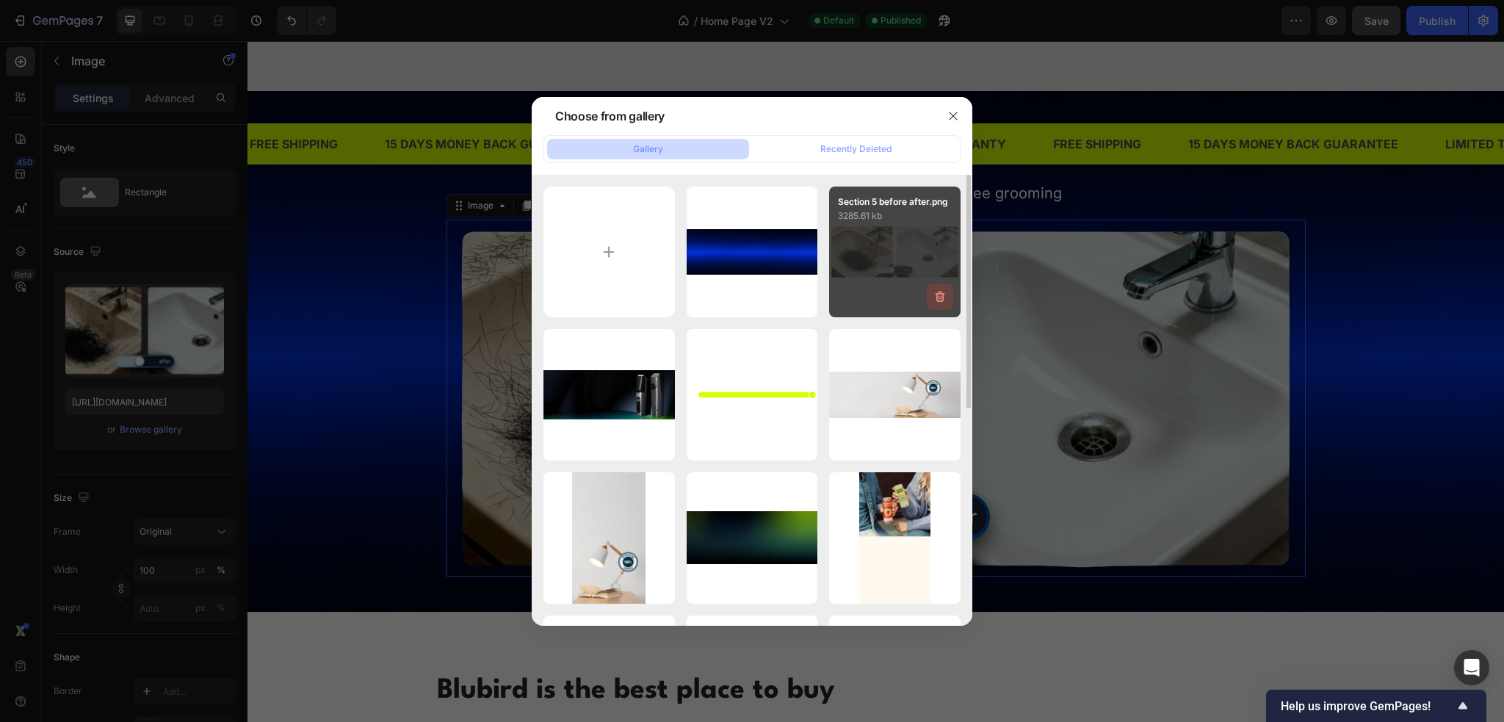
click at [943, 299] on icon "button" at bounding box center [941, 297] width 10 height 11
click at [943, 299] on div "Delete" at bounding box center [931, 299] width 27 height 13
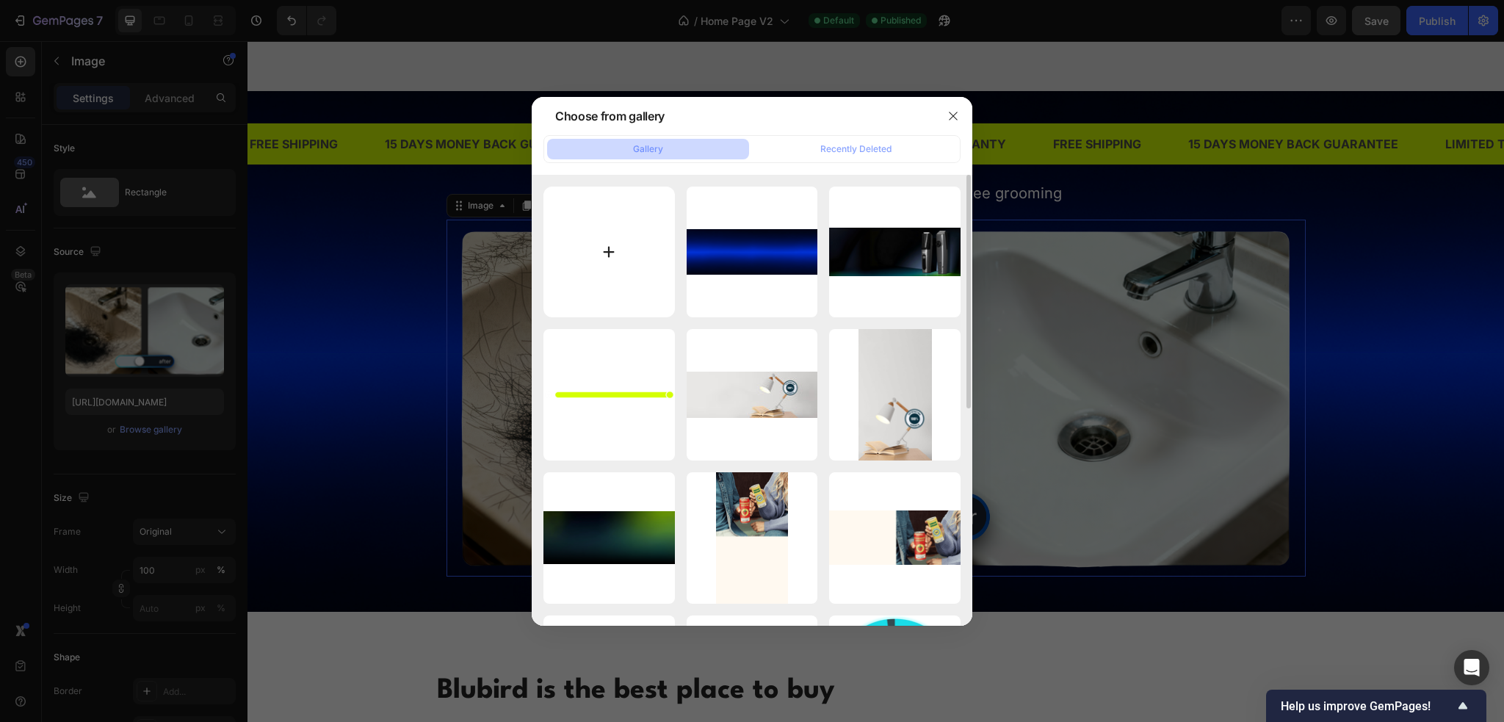
click at [612, 250] on input "file" at bounding box center [608, 252] width 131 height 131
type input "C:\fakepath\Website Section 6B.png"
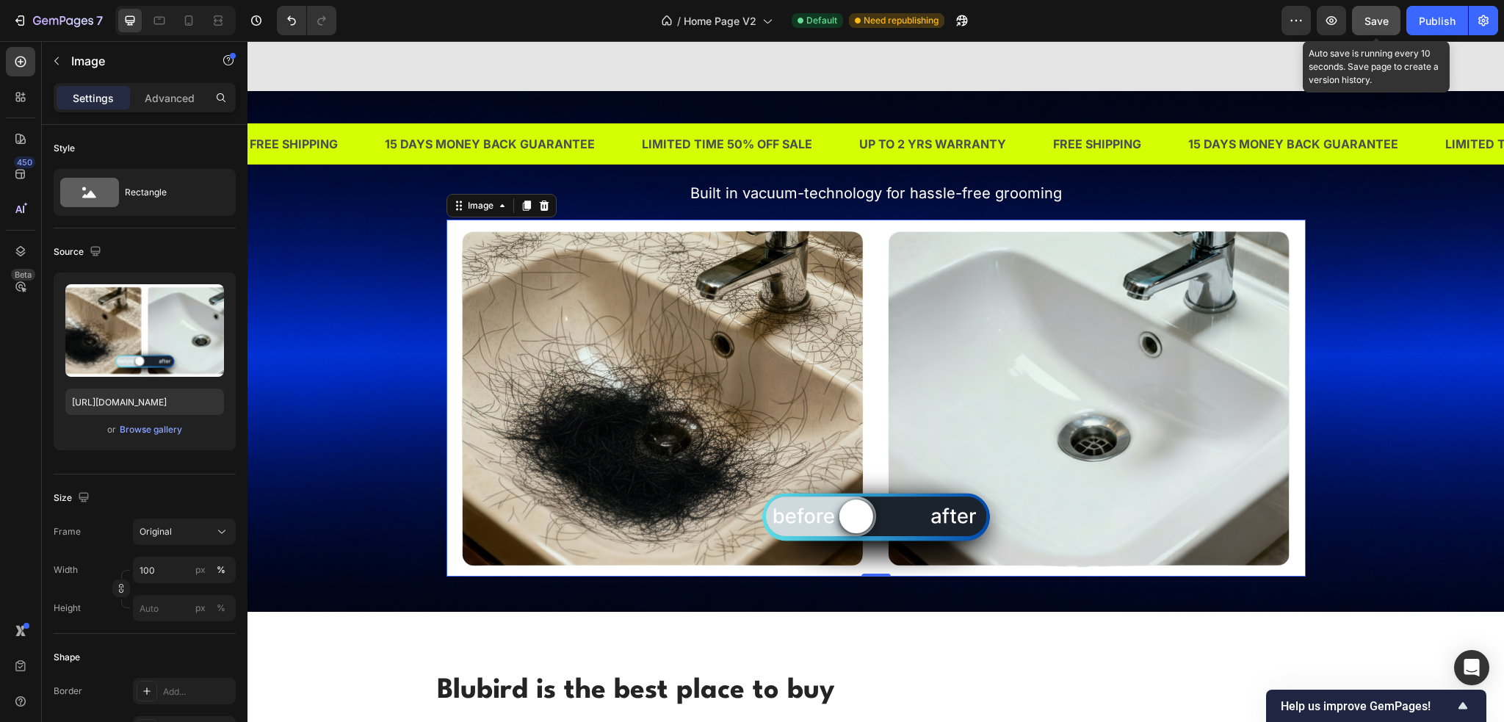
click at [1375, 15] on span "Save" at bounding box center [1376, 21] width 24 height 12
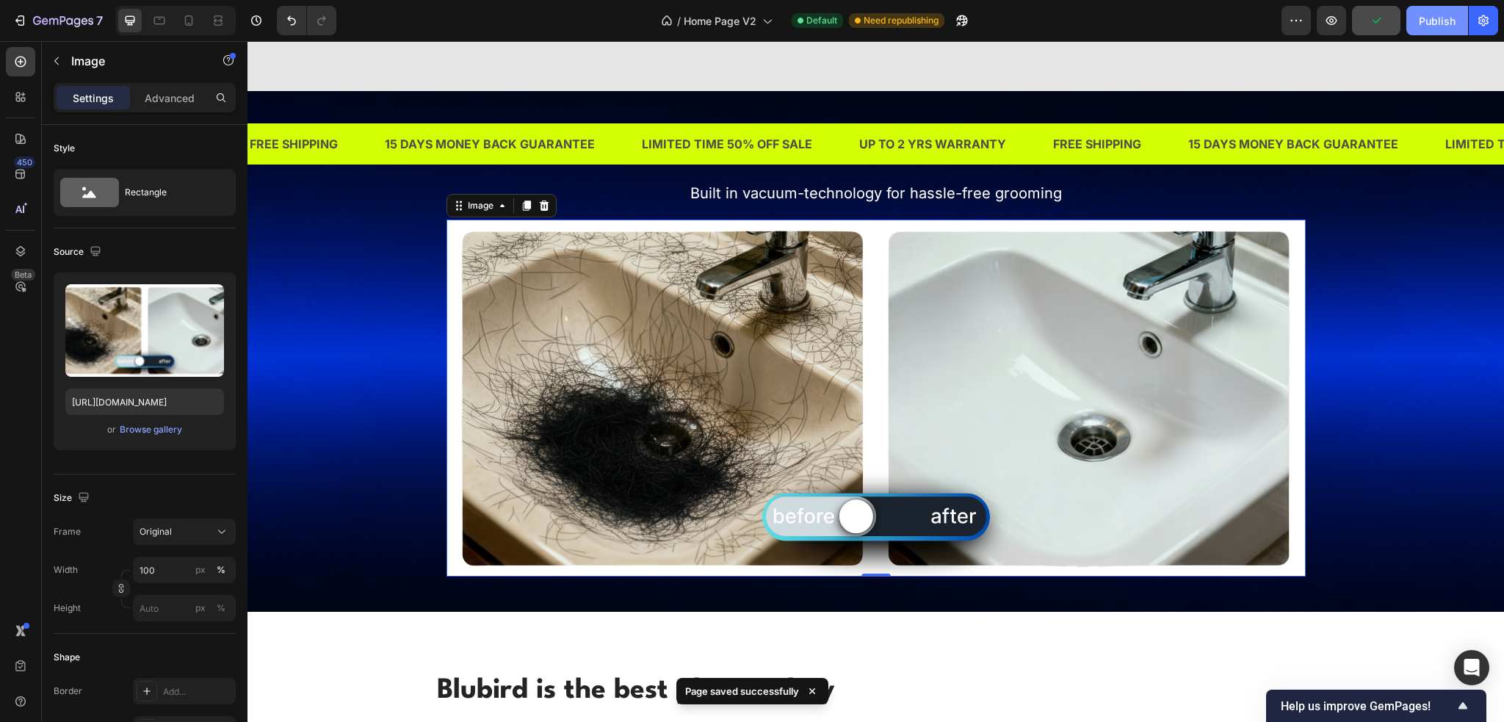
click at [1423, 15] on div "Publish" at bounding box center [1437, 20] width 37 height 15
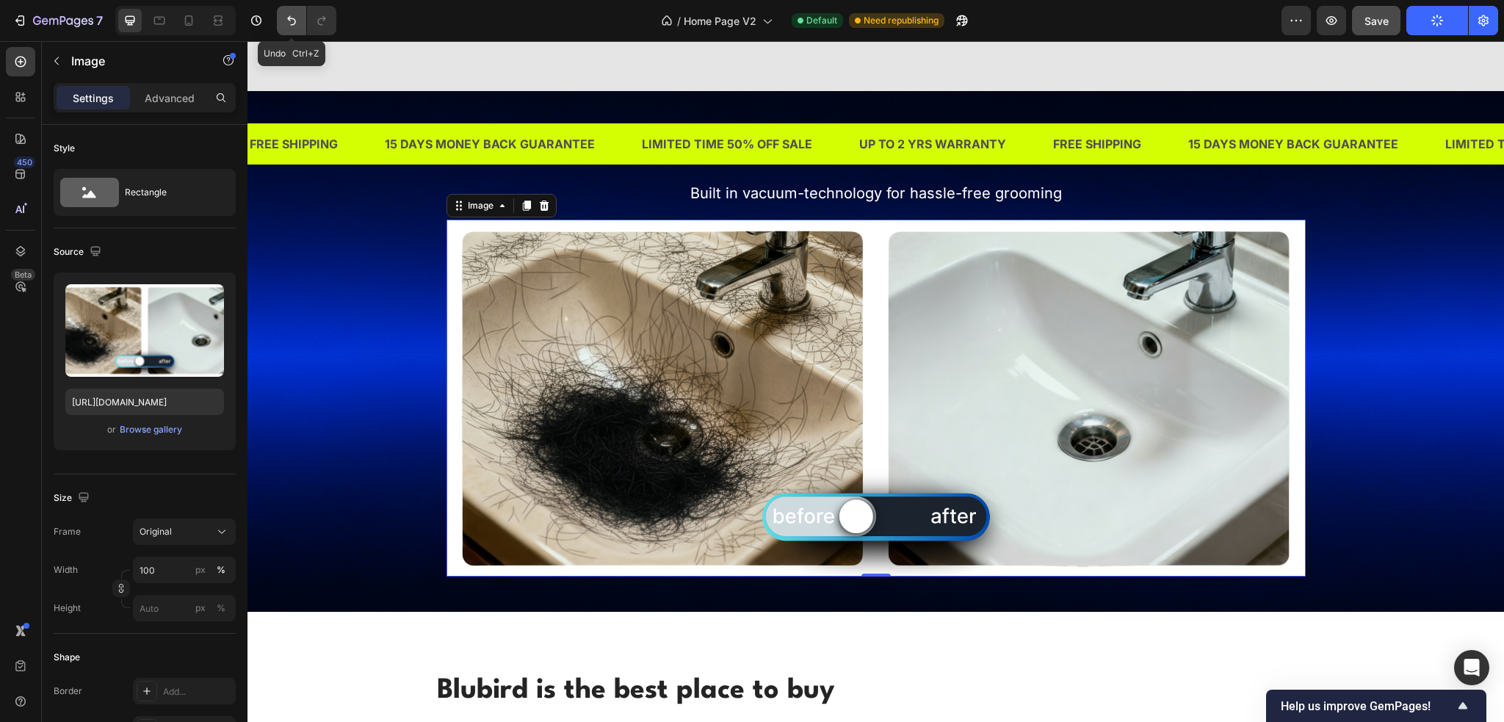
click at [289, 25] on icon "Undo/Redo" at bounding box center [291, 20] width 15 height 15
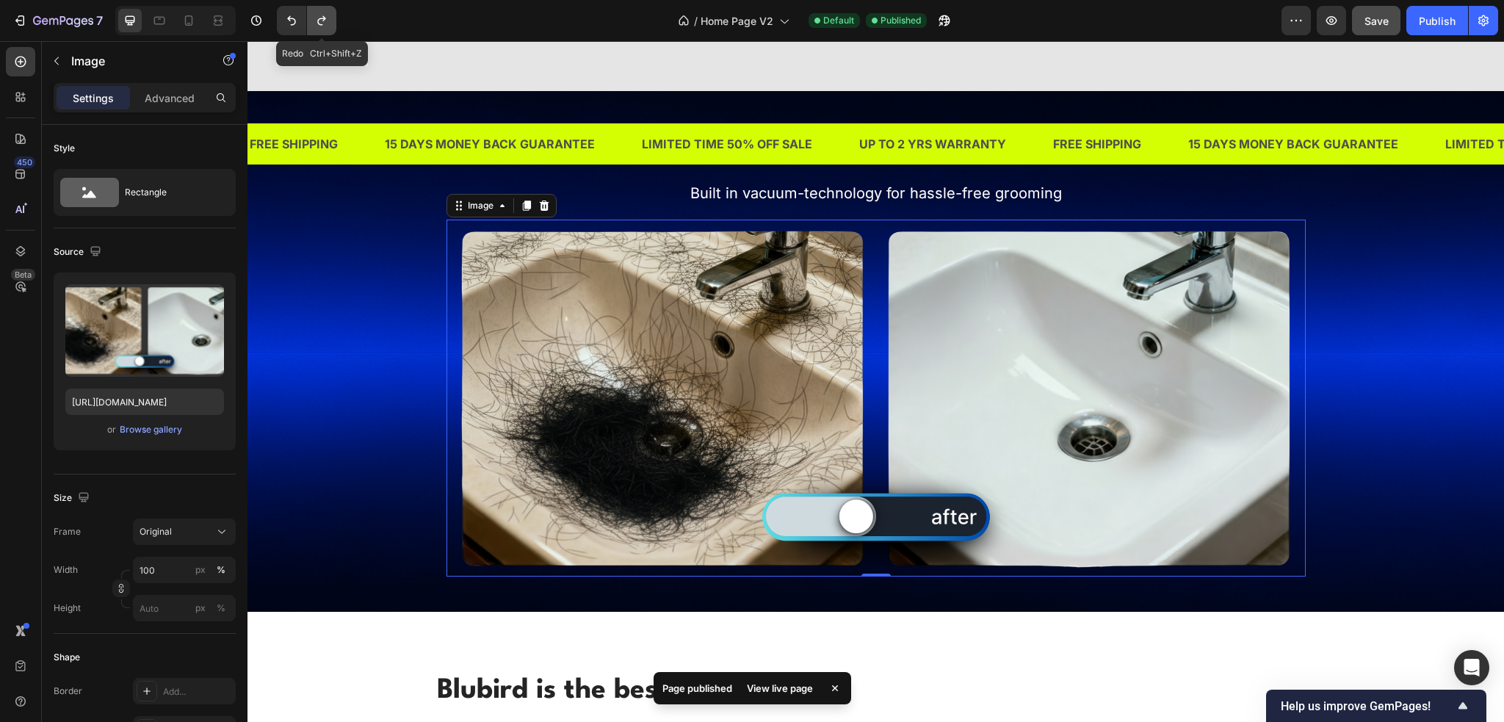
click at [313, 26] on button "Undo/Redo" at bounding box center [321, 20] width 29 height 29
type input "[URL][DOMAIN_NAME]"
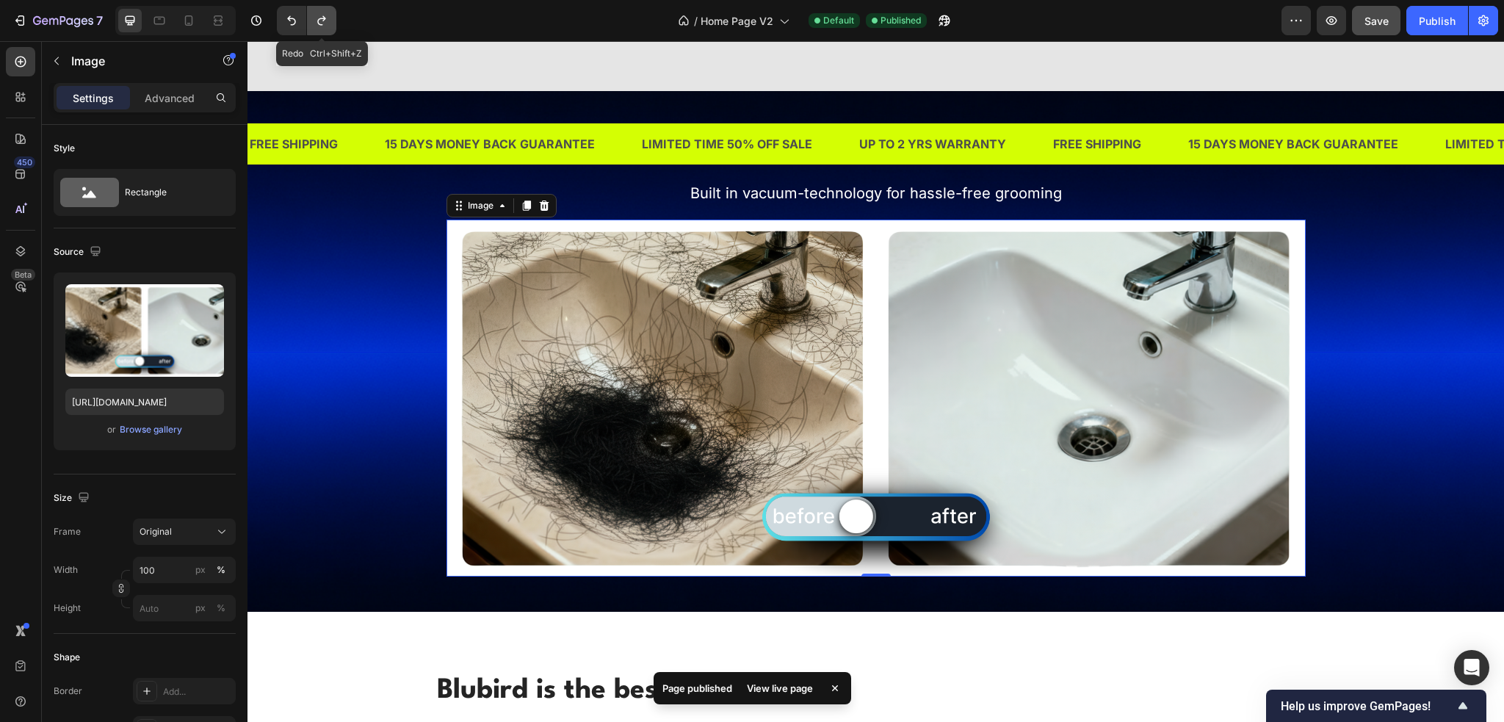
click at [313, 26] on button "Undo/Redo" at bounding box center [321, 20] width 29 height 29
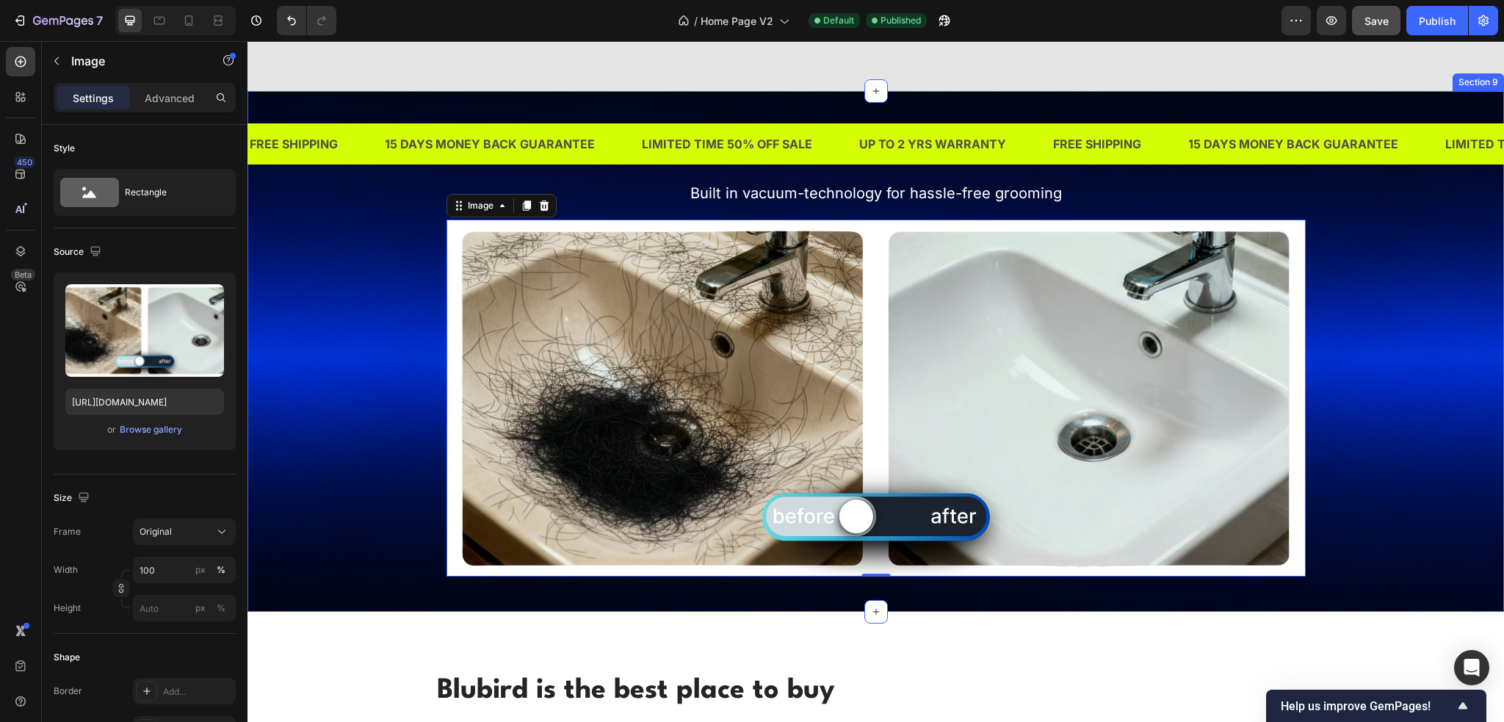
click at [383, 393] on div "NO MORE MESS Heading Built in vacuum-technology for hassle-free grooming Headin…" at bounding box center [875, 351] width 1256 height 450
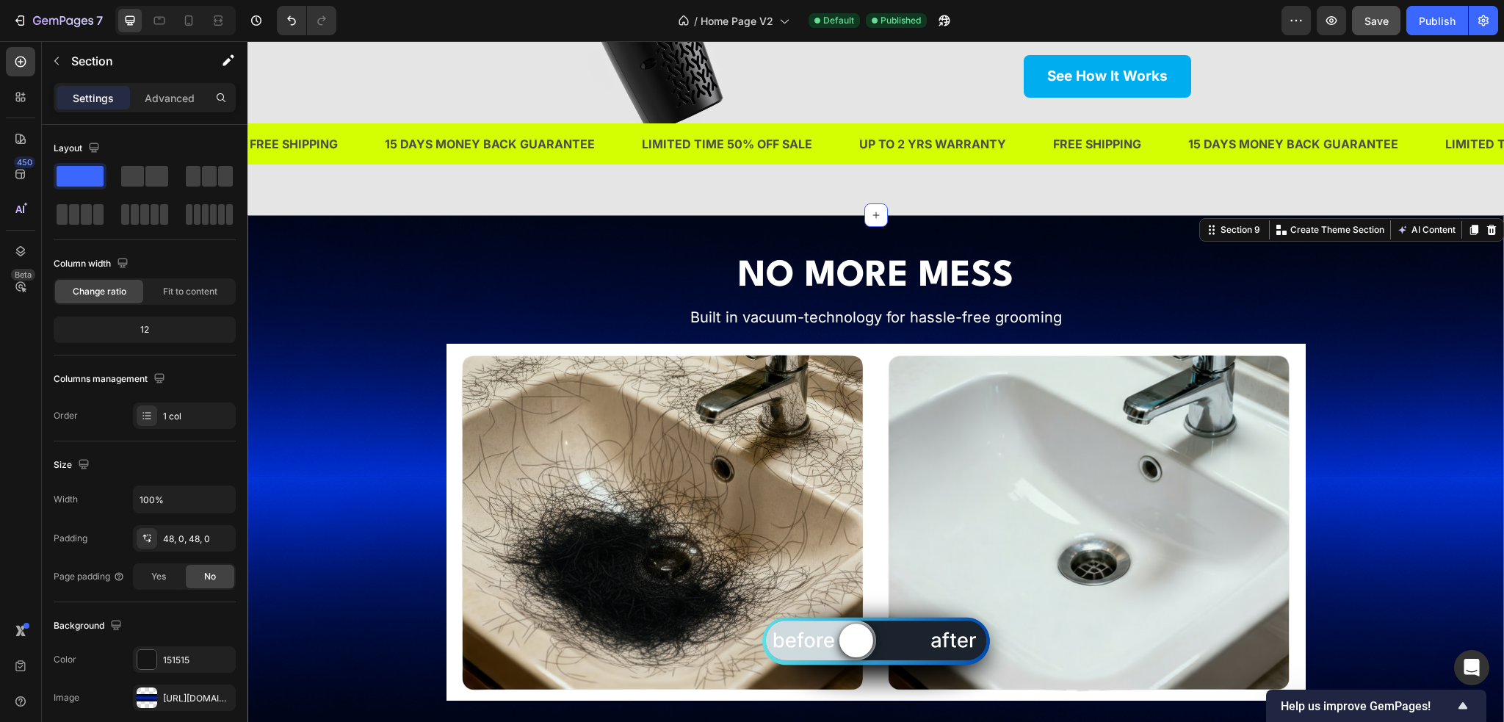
scroll to position [4010, 0]
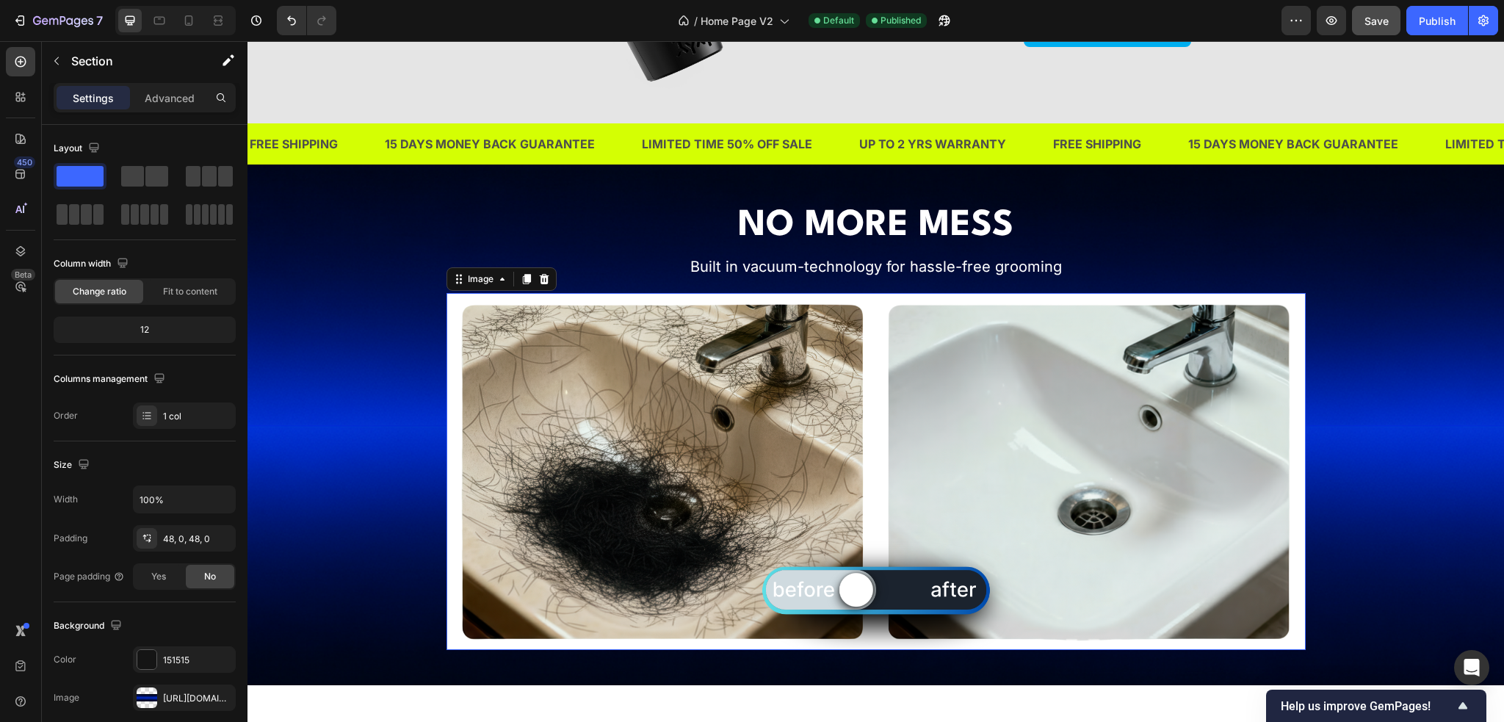
click at [579, 364] on img at bounding box center [875, 471] width 859 height 357
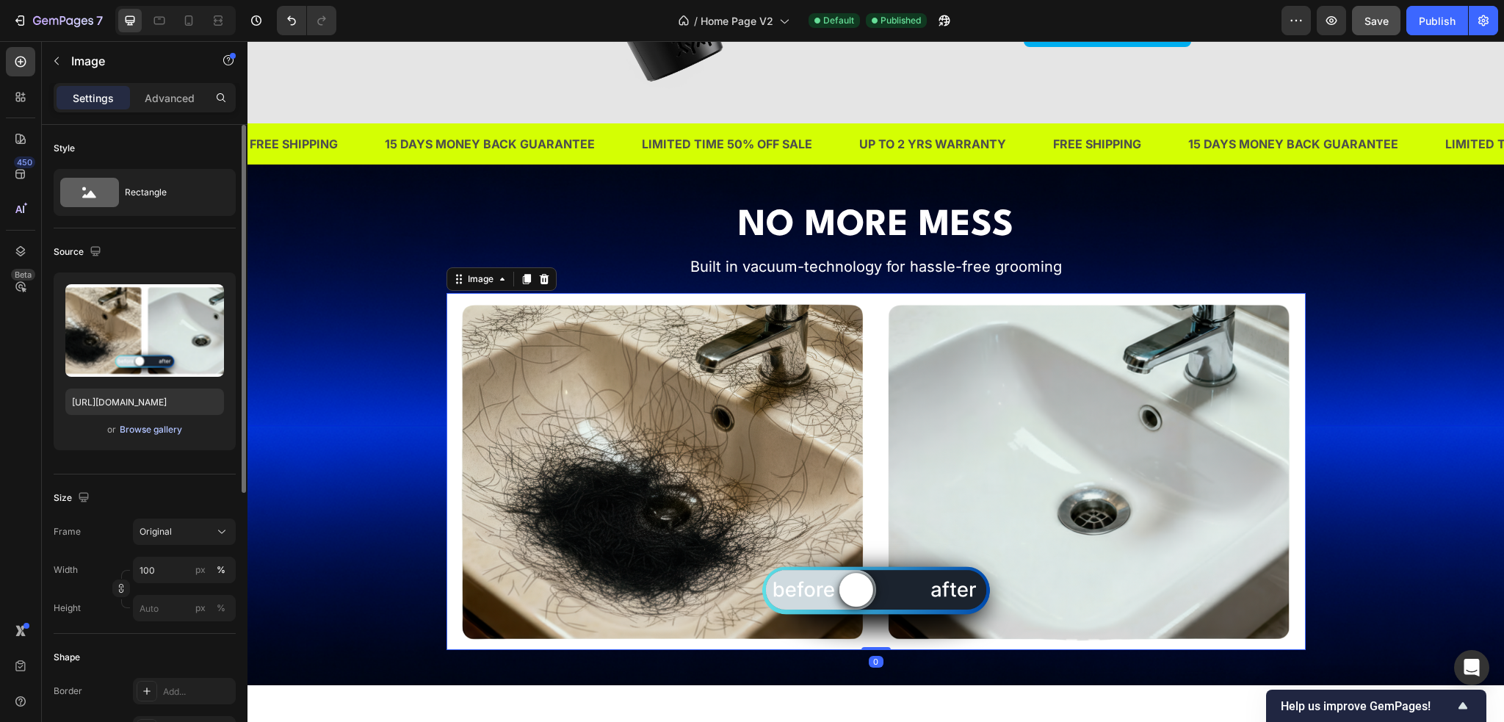
click at [167, 428] on div "Browse gallery" at bounding box center [151, 429] width 62 height 13
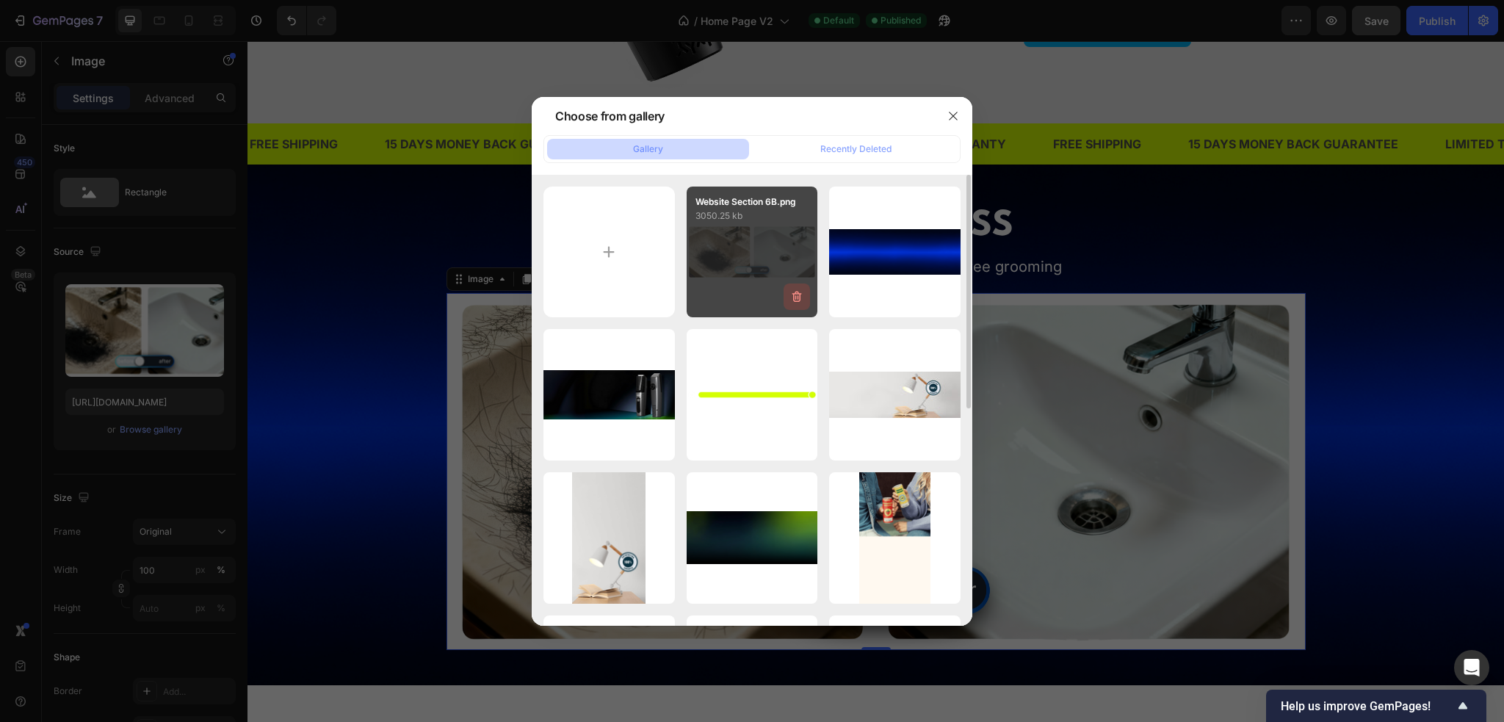
click at [792, 299] on icon "button" at bounding box center [796, 296] width 15 height 15
click at [792, 299] on div "Delete" at bounding box center [788, 299] width 27 height 13
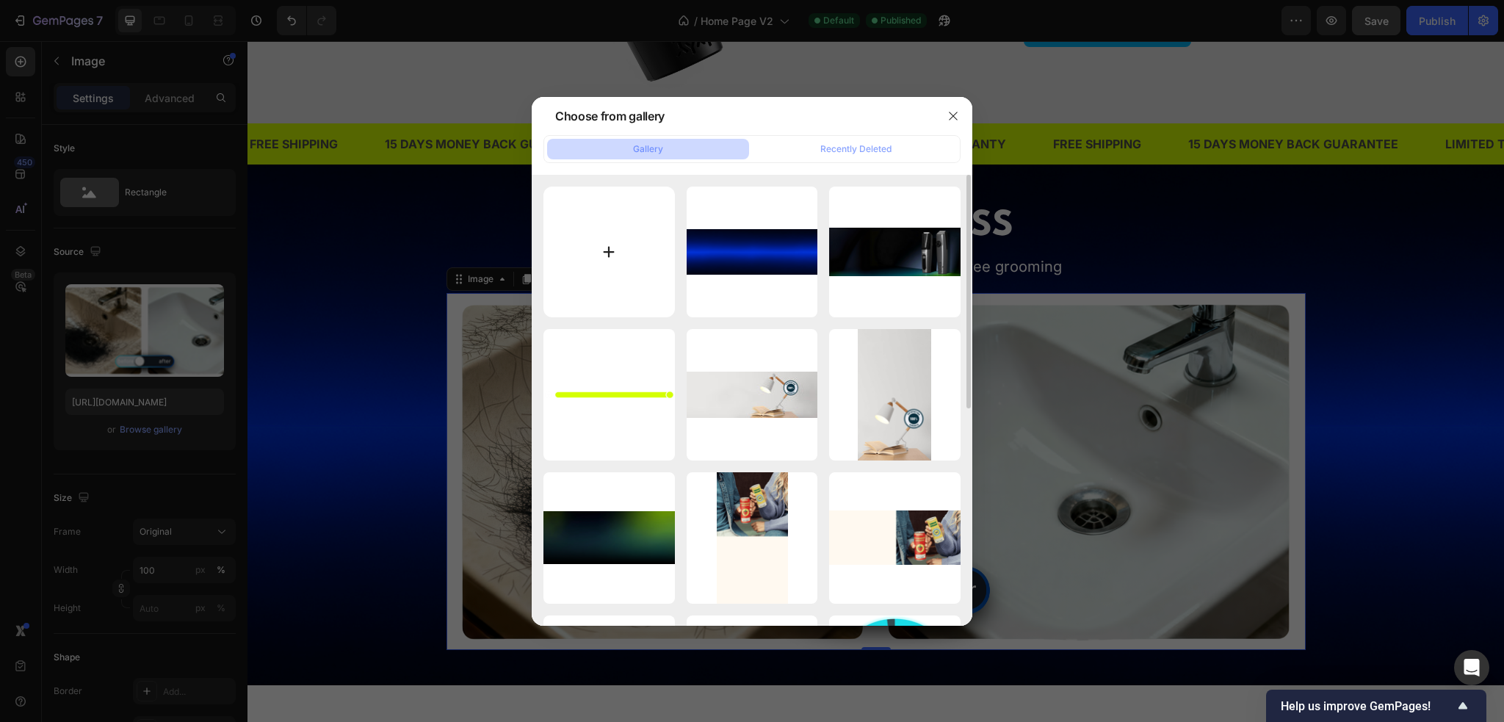
click at [624, 254] on input "file" at bounding box center [608, 252] width 131 height 131
type input "C:\fakepath\Website Section 6B.png"
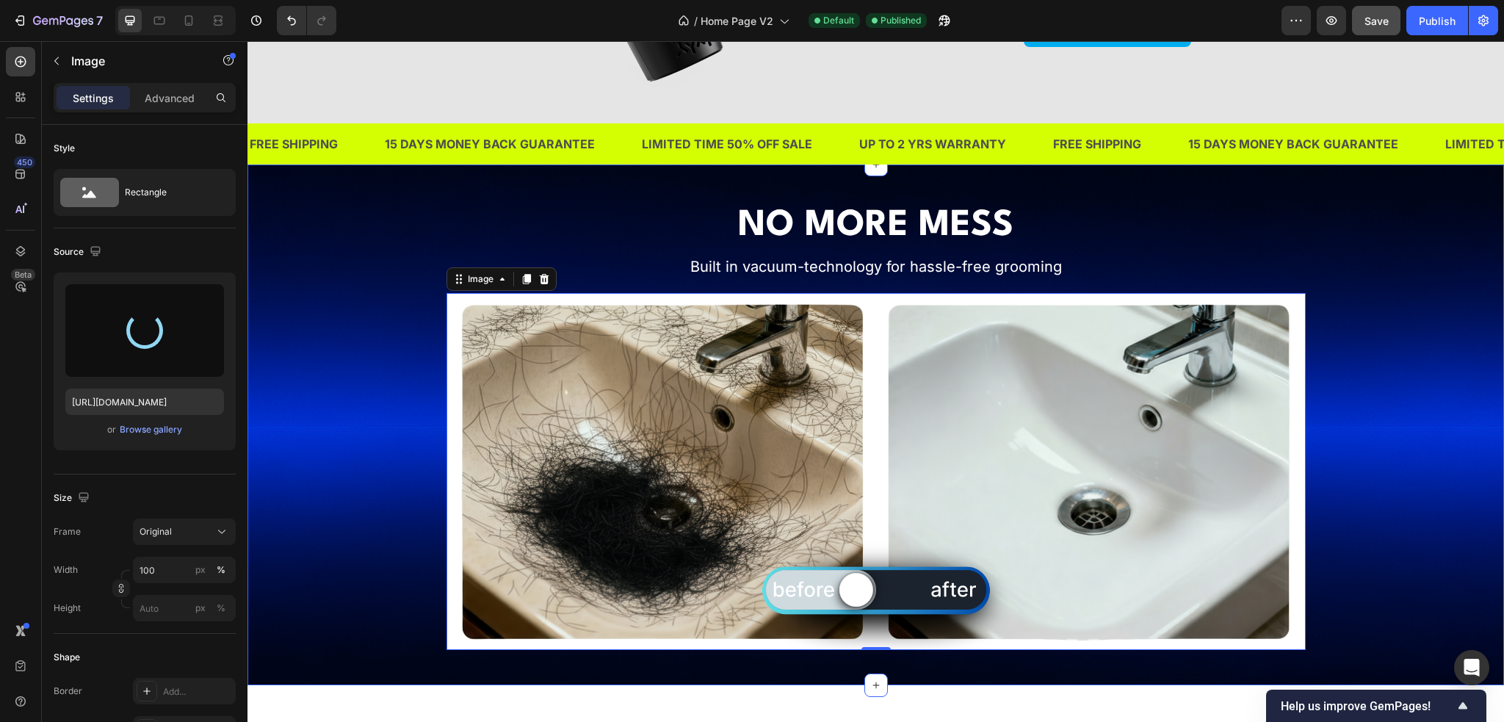
type input "[URL][DOMAIN_NAME]"
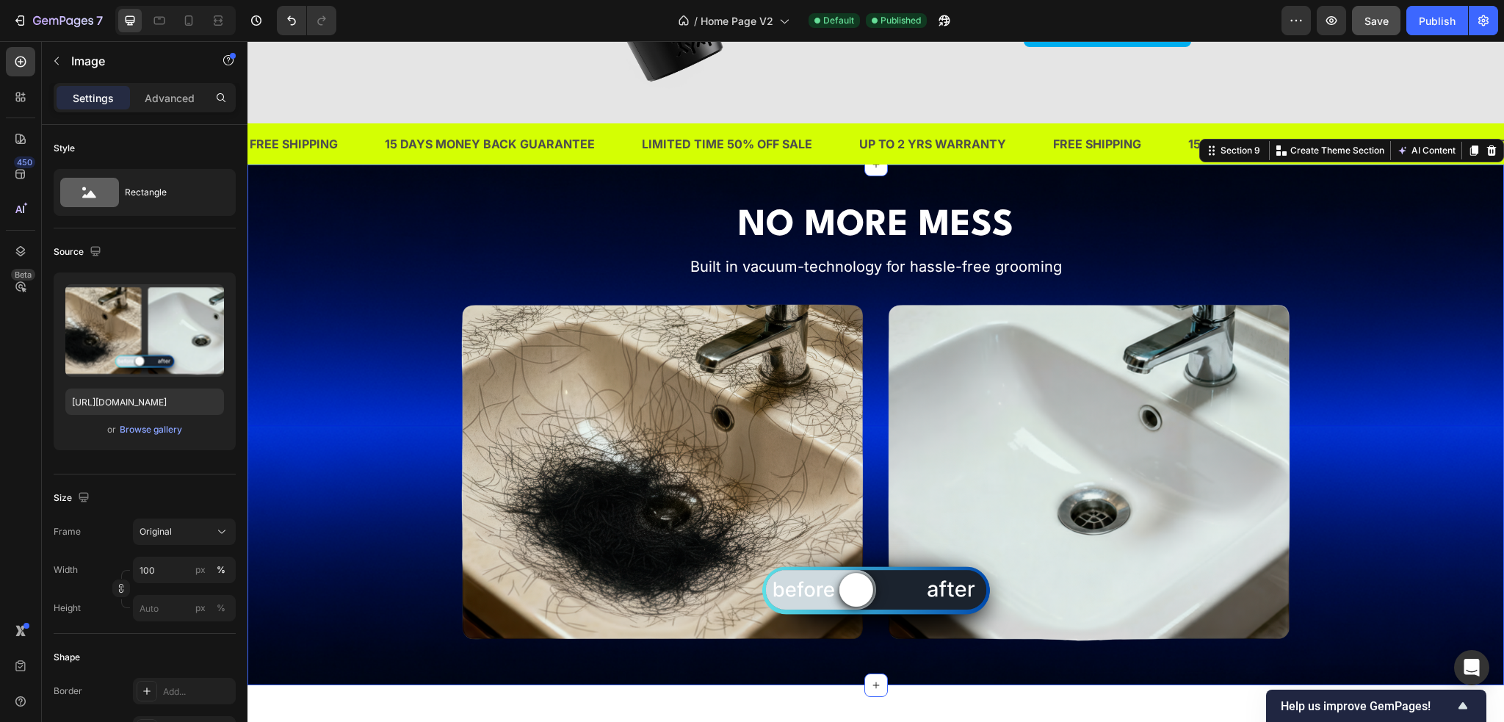
click at [1431, 422] on div "NO MORE MESS Heading Built in vacuum-technology for hassle-free grooming Headin…" at bounding box center [875, 425] width 1256 height 450
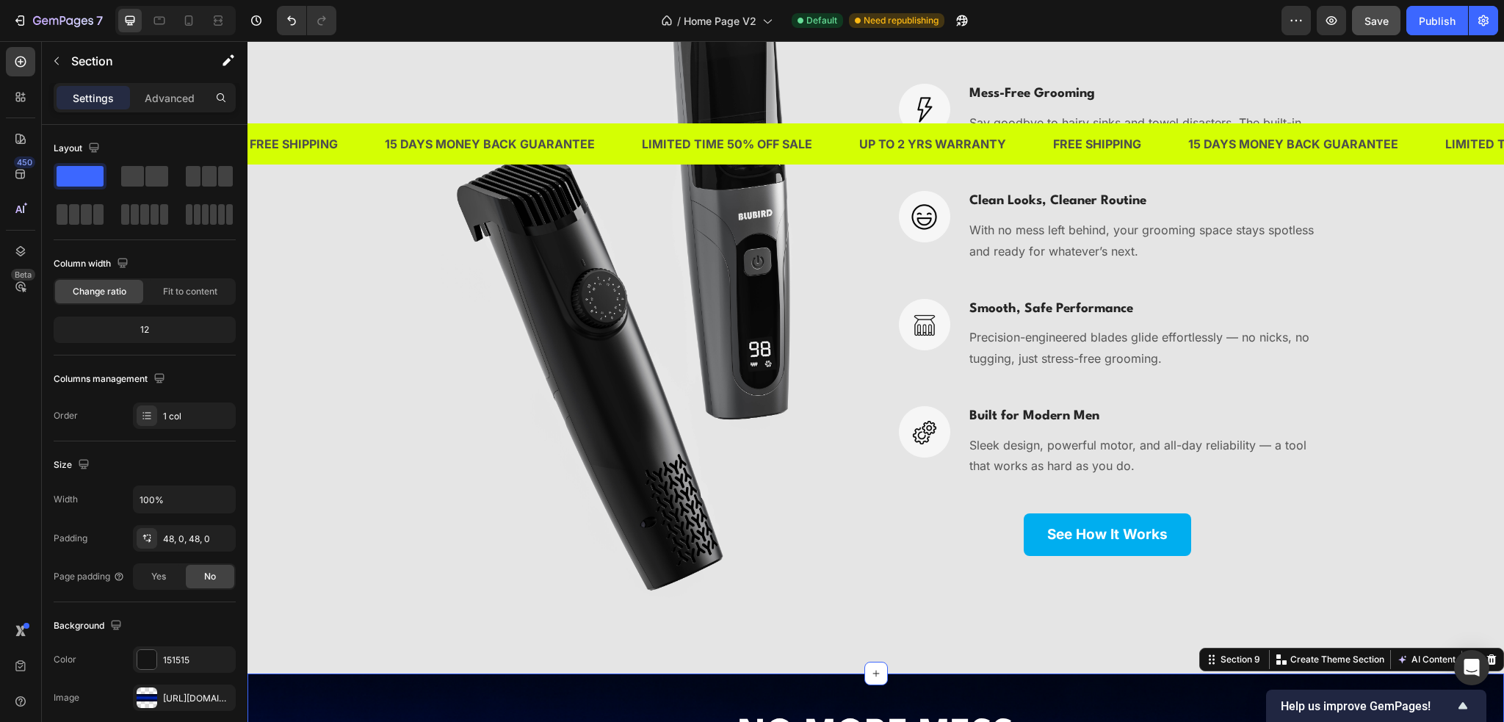
scroll to position [3496, 0]
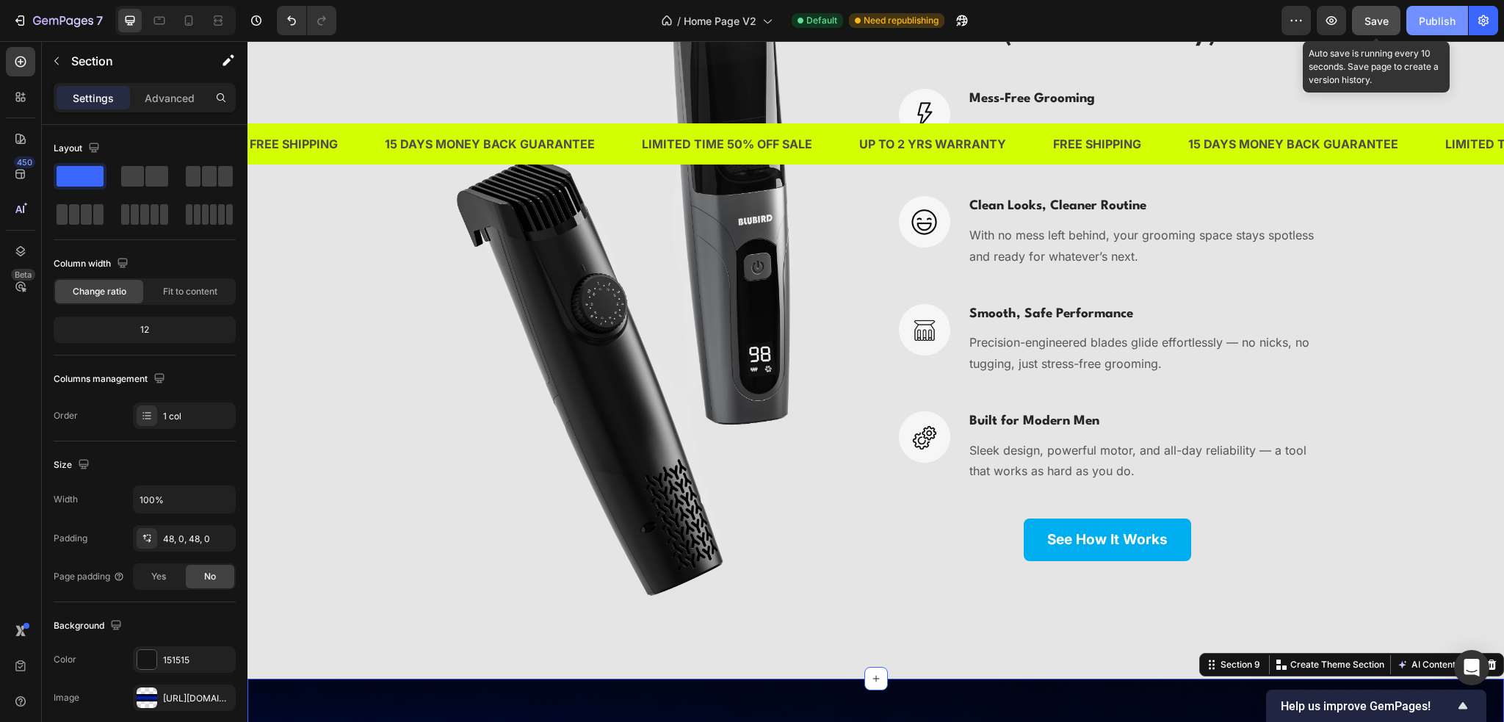
click at [1431, 20] on div "Publish" at bounding box center [1437, 20] width 37 height 15
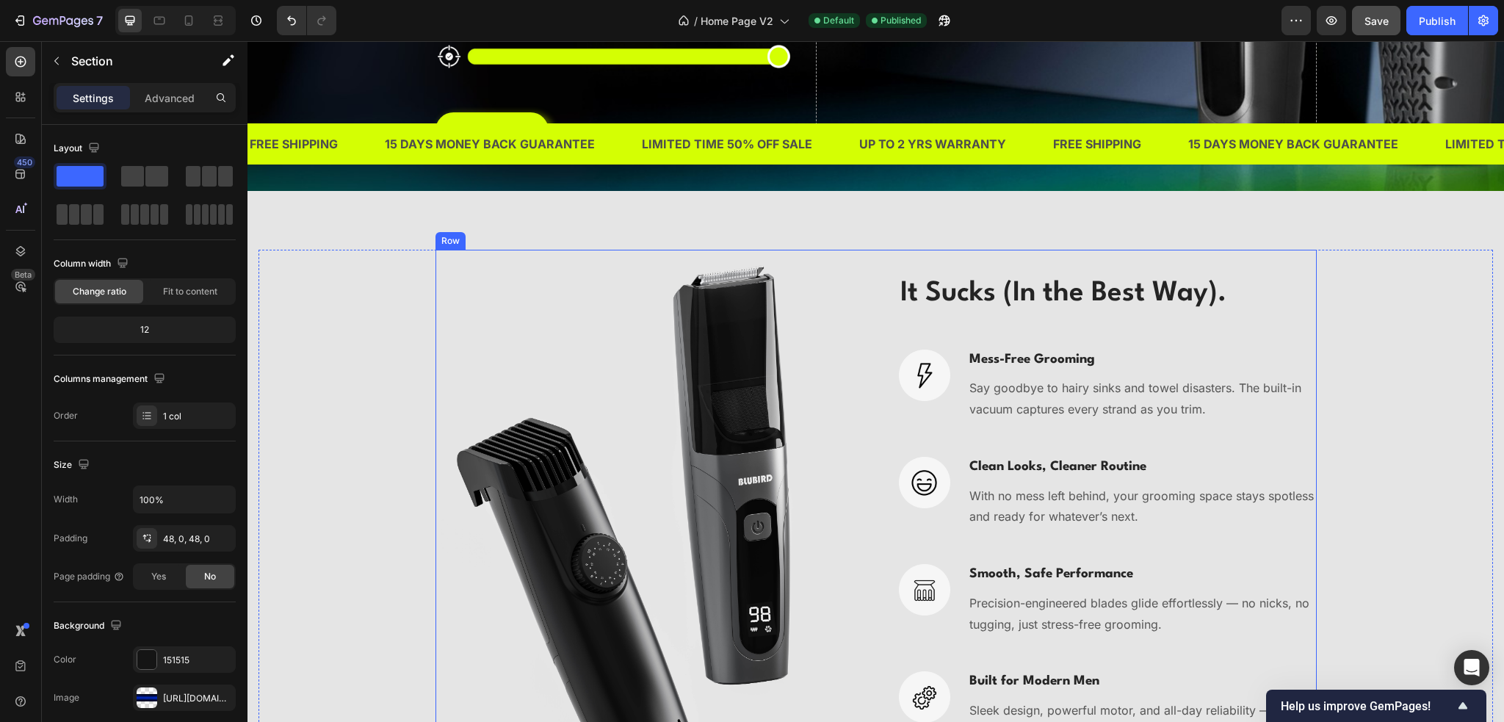
scroll to position [3203, 0]
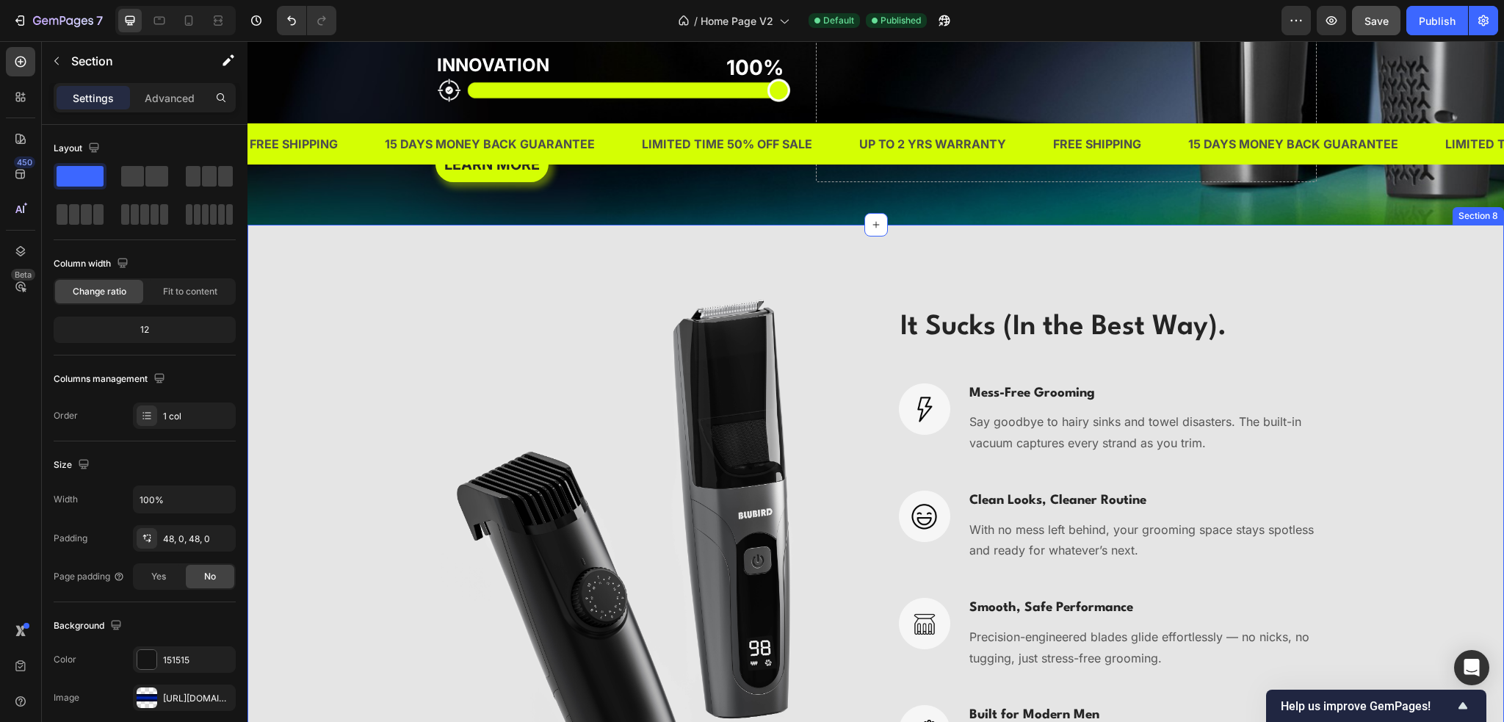
click at [1287, 248] on div "Image It Sucks (In the Best Way). Heading Image Mess-Free Grooming Heading Say …" at bounding box center [875, 599] width 1256 height 748
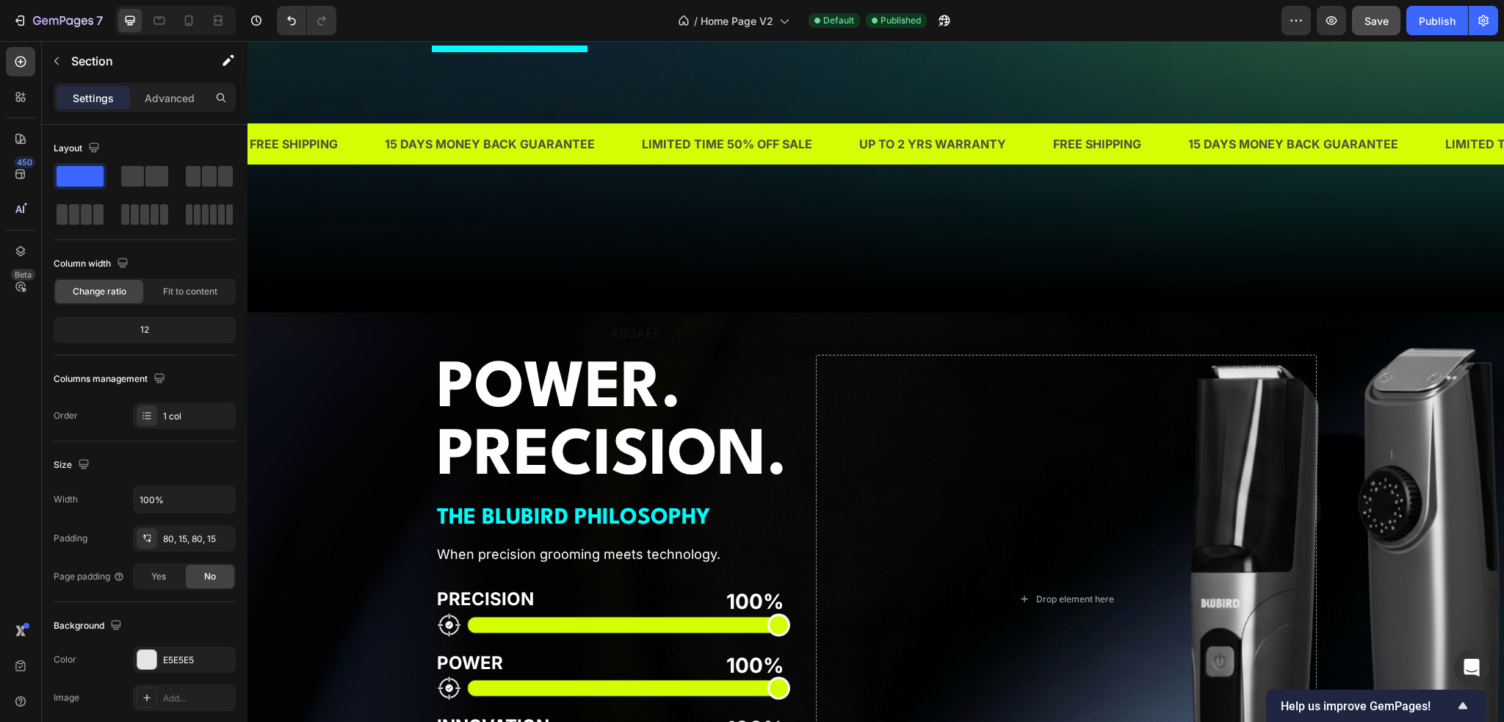
scroll to position [2688, 0]
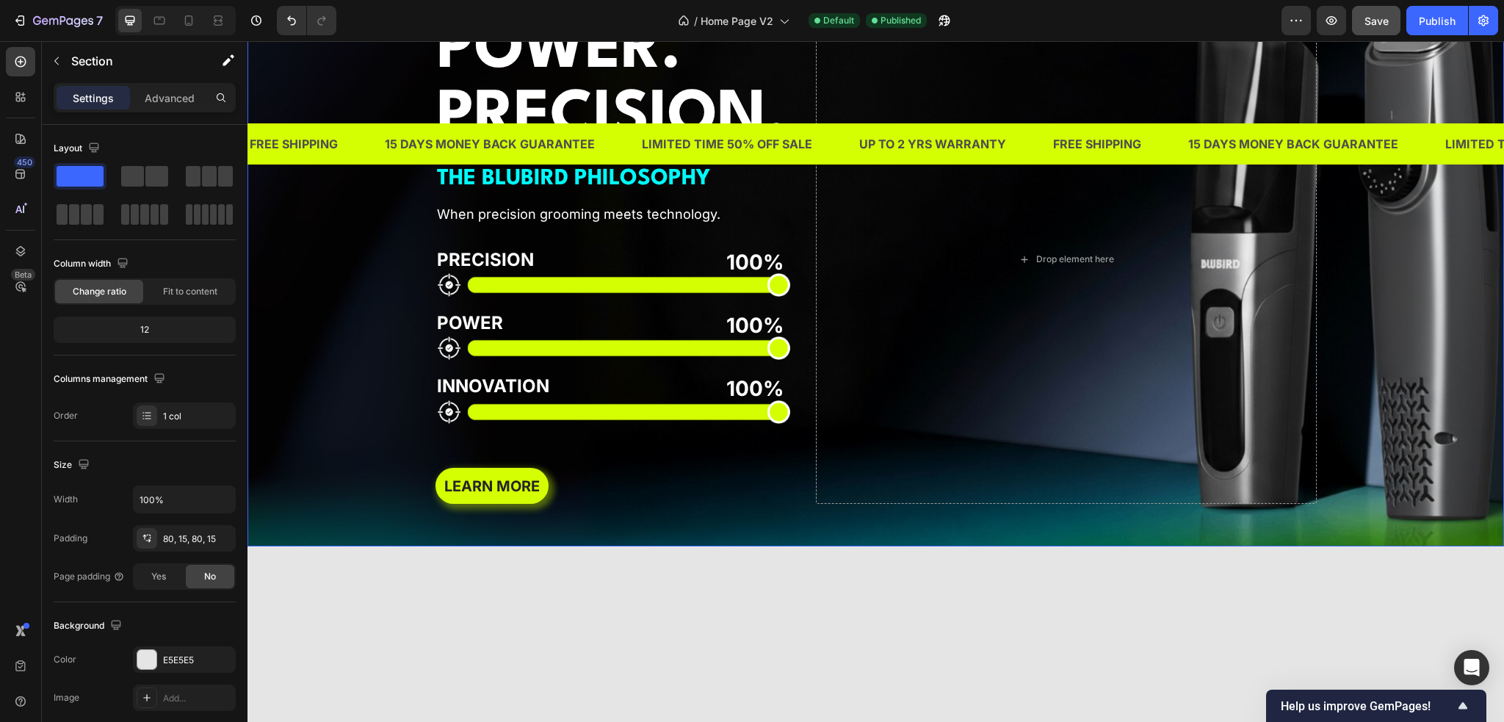
click at [360, 253] on div "Background Image" at bounding box center [875, 260] width 1256 height 574
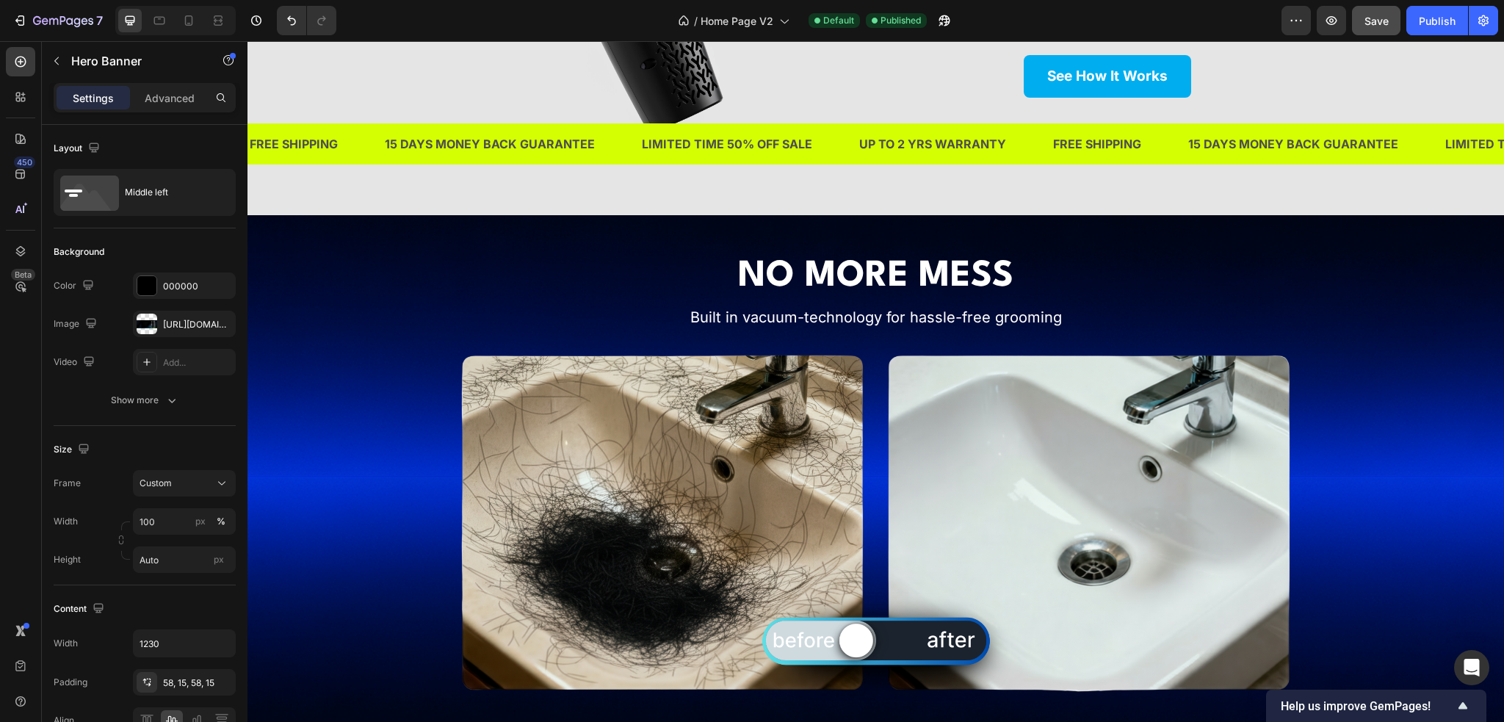
scroll to position [4010, 0]
